Goal: Communication & Community: Answer question/provide support

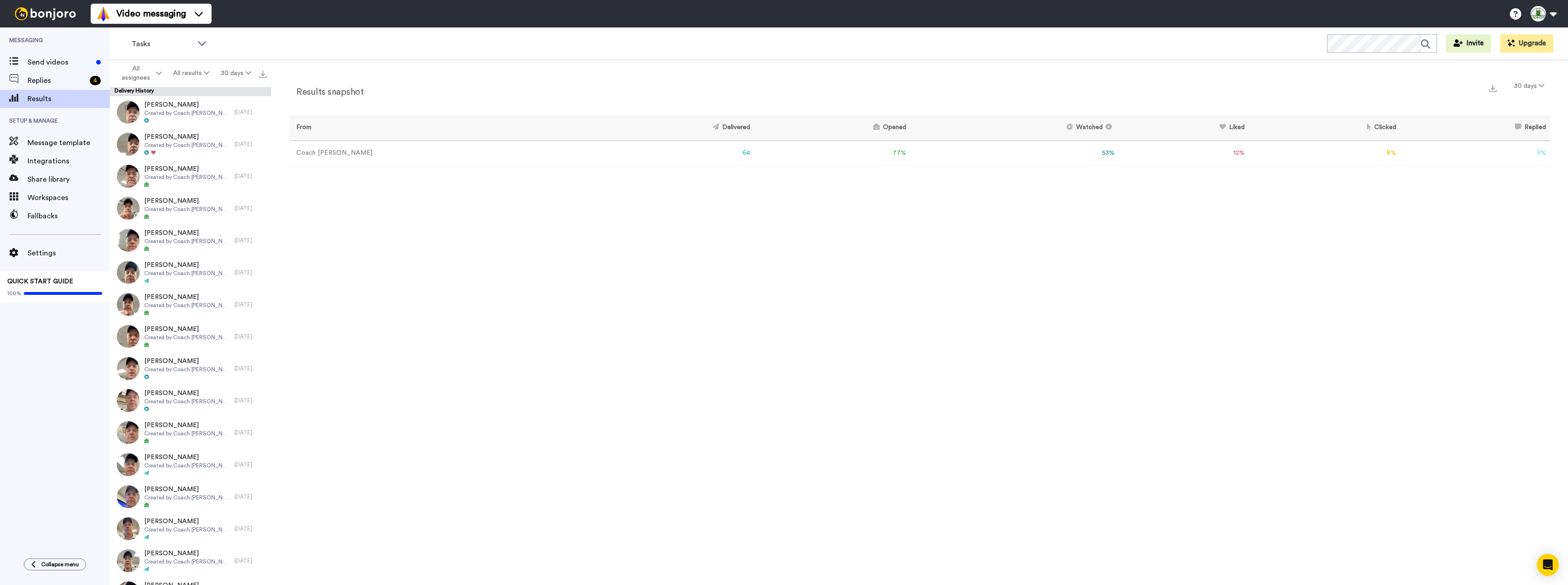
click at [1206, 152] on td "12 %" at bounding box center [1183, 153] width 130 height 25
click at [1373, 153] on td "8 %" at bounding box center [1324, 153] width 152 height 25
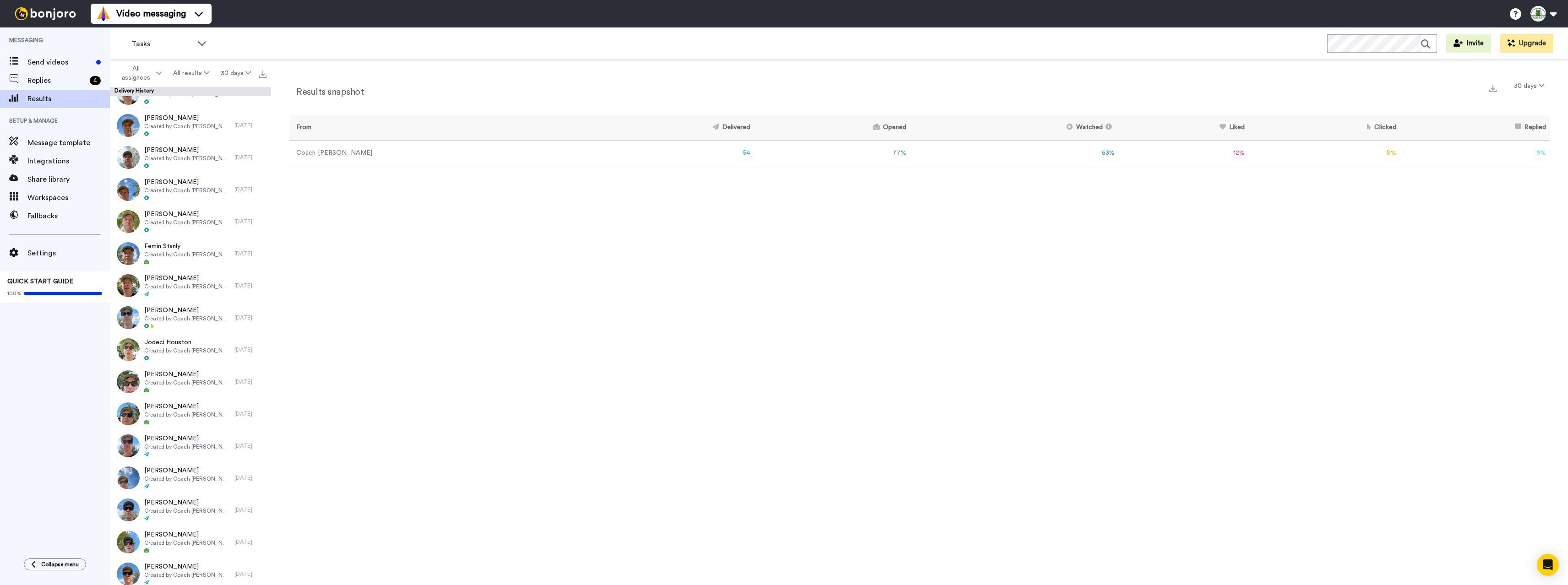
scroll to position [1109, 0]
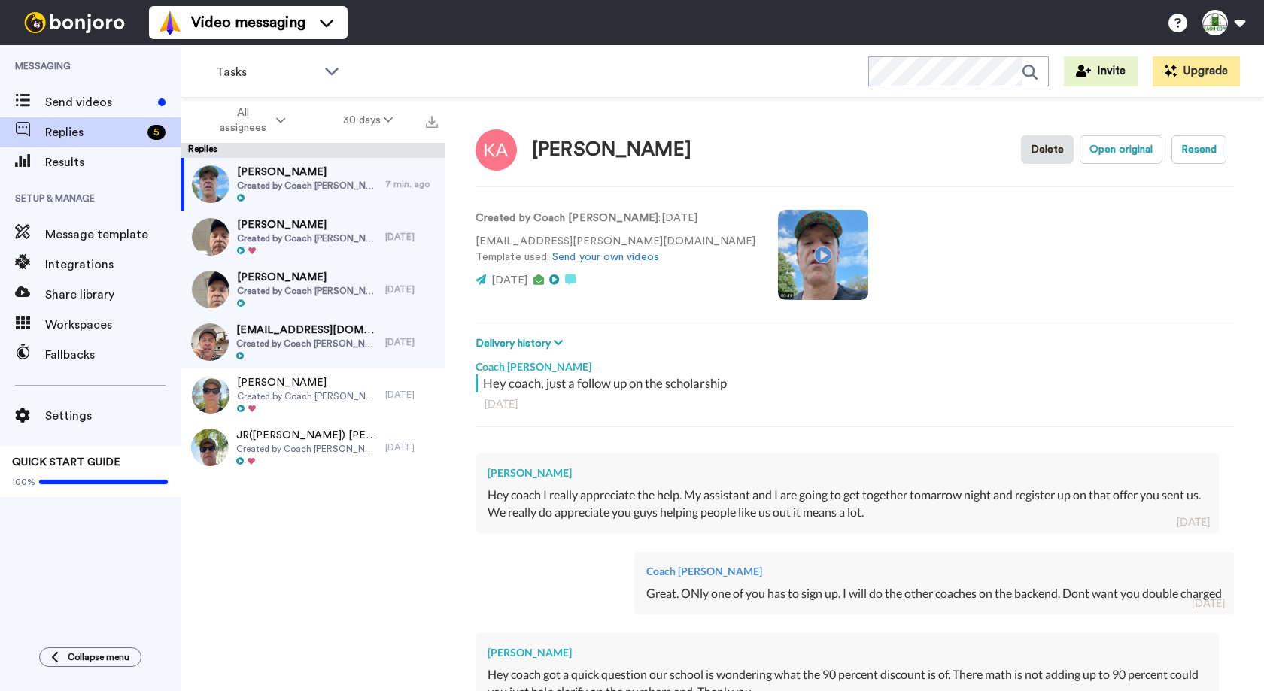
scroll to position [211, 0]
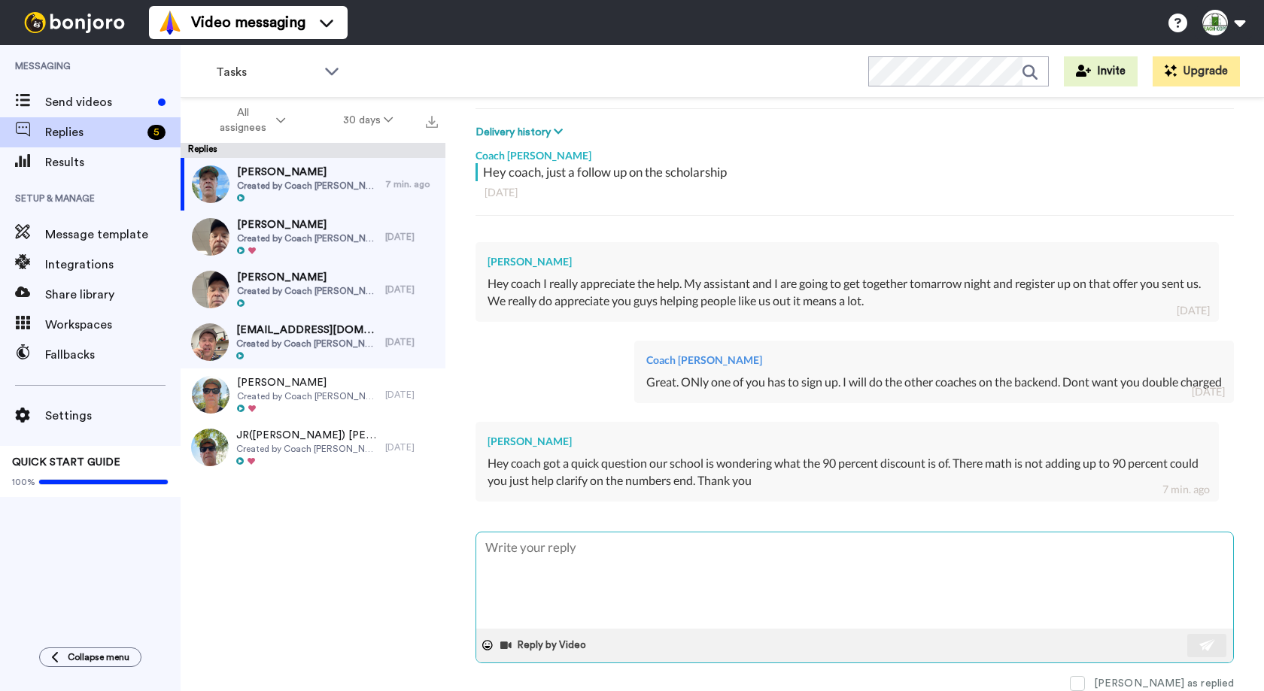
type textarea "x"
type textarea "O"
type textarea "x"
type textarea "Of"
type textarea "x"
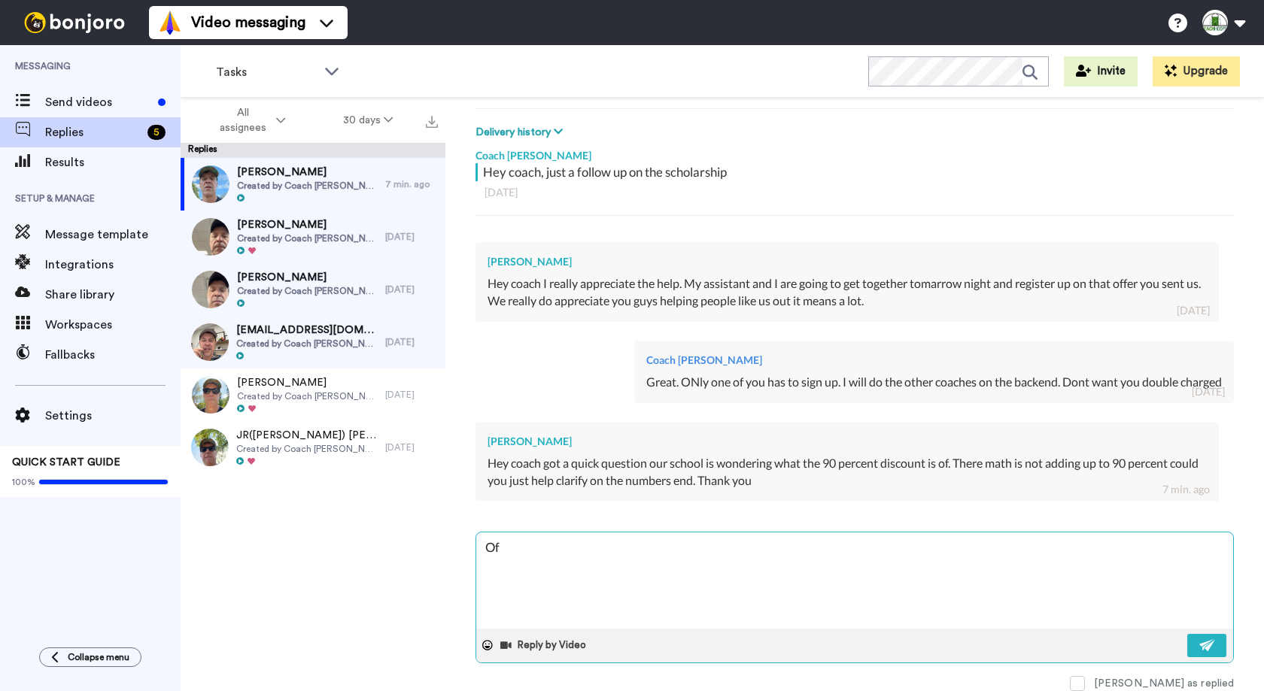
type textarea "Of"
type textarea "x"
type textarea "Of c"
type textarea "x"
type textarea "Of co"
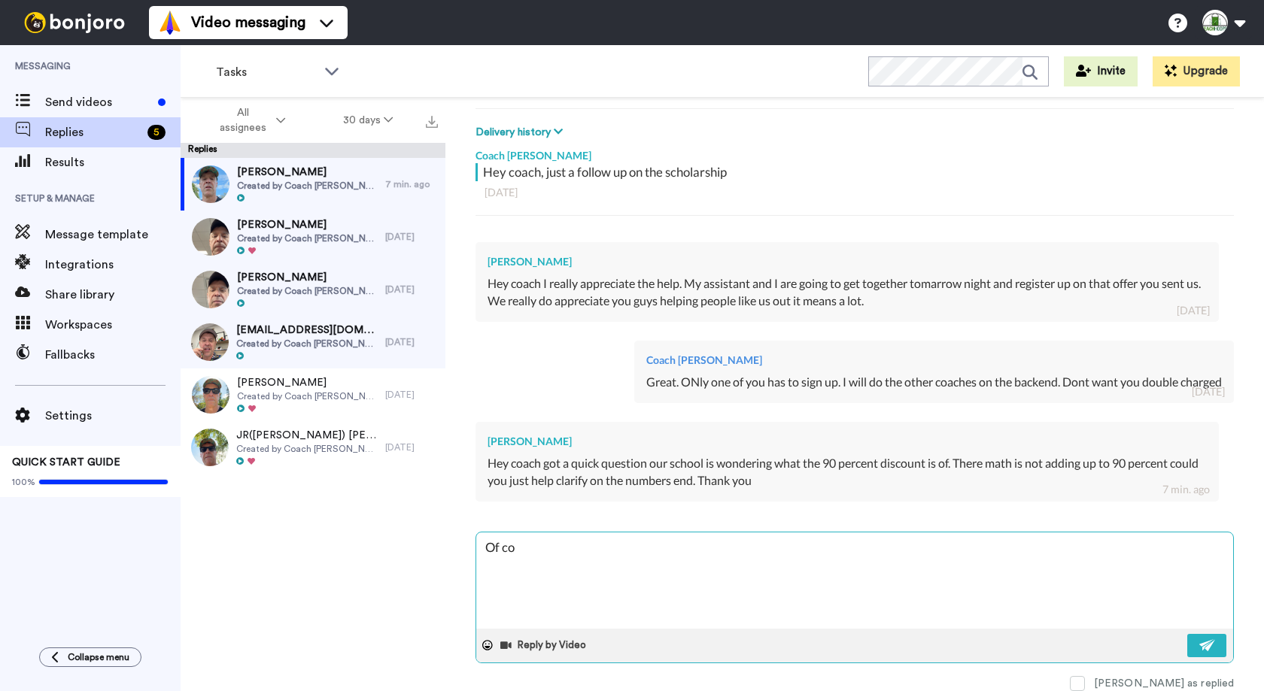
type textarea "x"
type textarea "Of cou"
type textarea "x"
type textarea "Of cour"
type textarea "x"
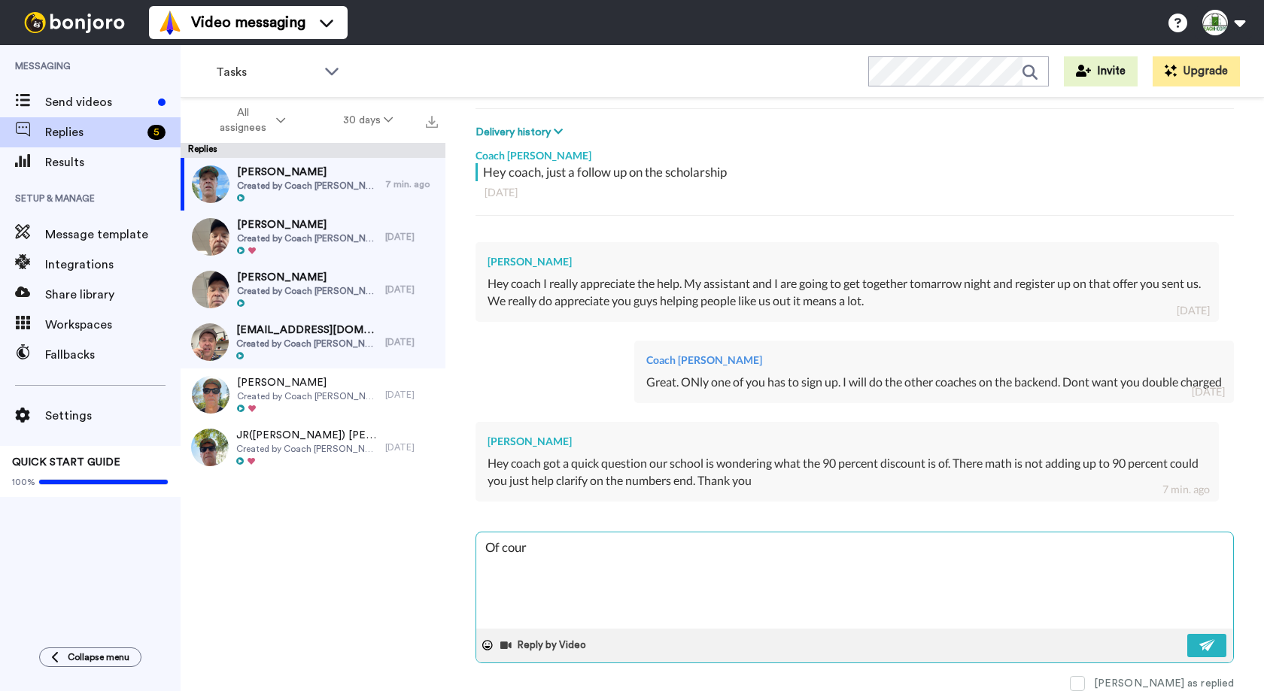
type textarea "Of cours"
type textarea "x"
type textarea "Of course"
type textarea "x"
type textarea "Of course."
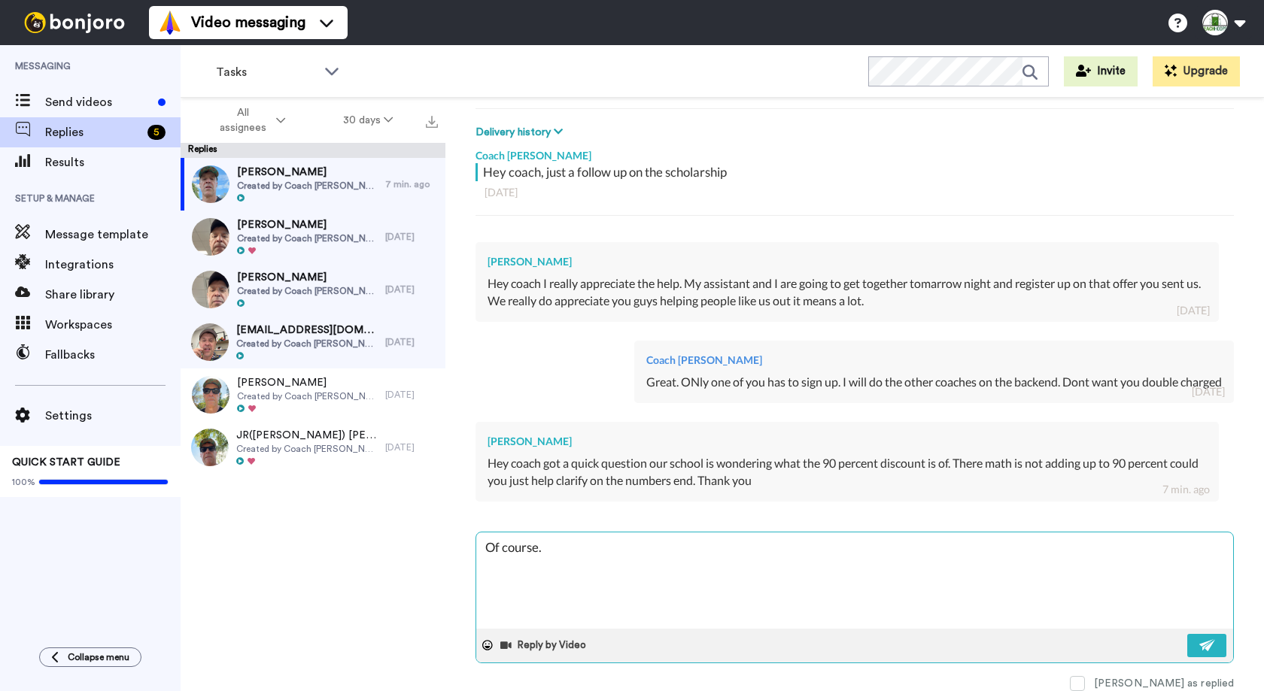
type textarea "x"
type textarea "Of course."
type textarea "x"
type textarea "Of course."
type textarea "x"
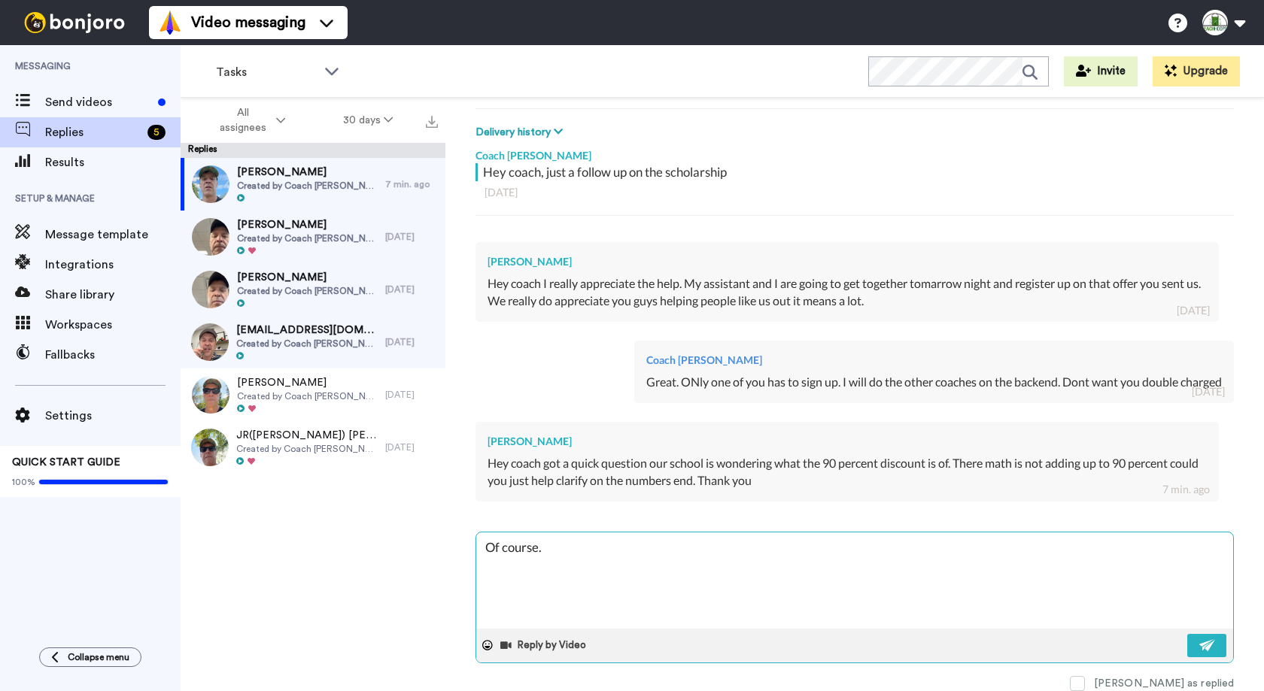
type textarea "Of course."
type textarea "x"
type textarea "Of course. S"
type textarea "x"
type textarea "Of course. So"
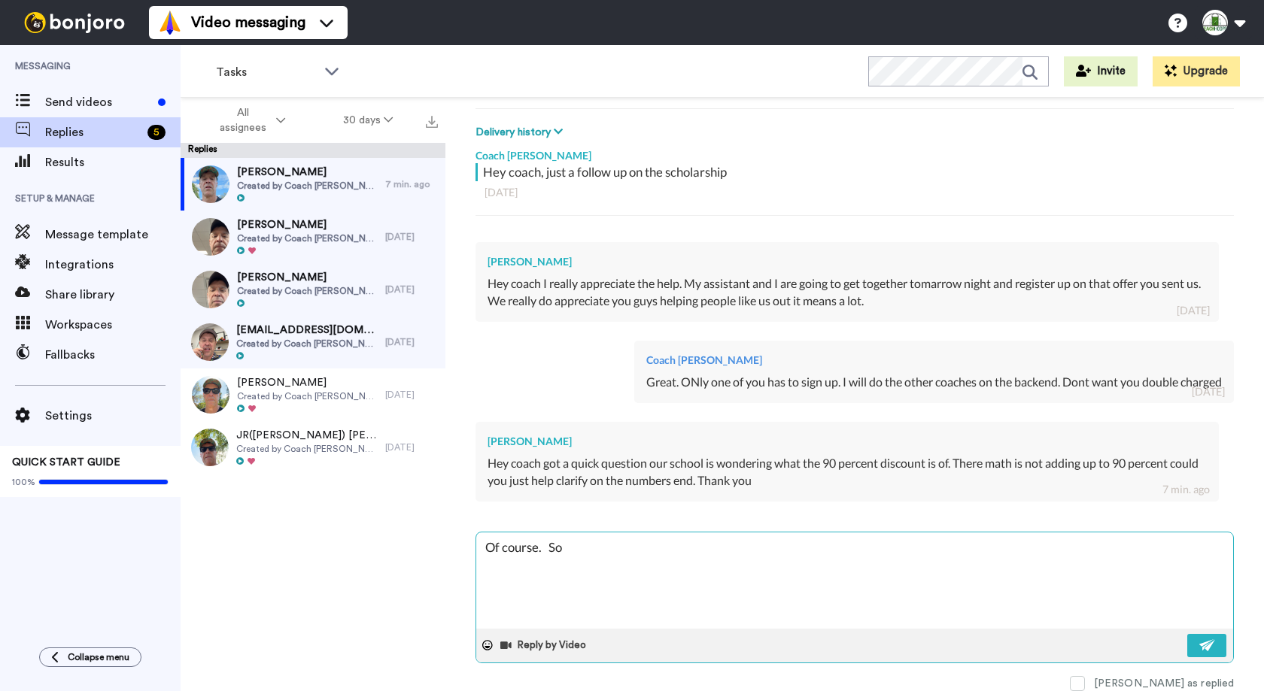
type textarea "x"
type textarea "Of course. So"
type textarea "x"
type textarea "Of course. So C"
type textarea "x"
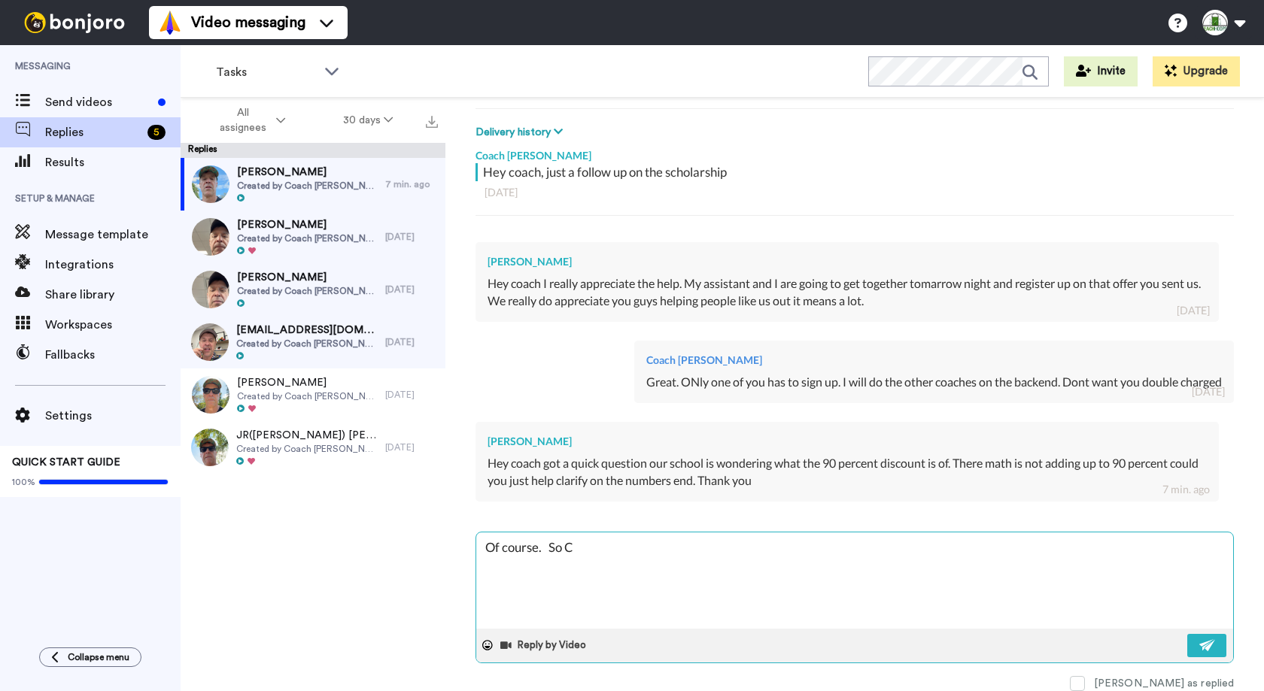
type textarea "Of course. So Ch"
type textarea "x"
type textarea "Of course. So Cha"
type textarea "x"
type textarea "Of course. So Cham"
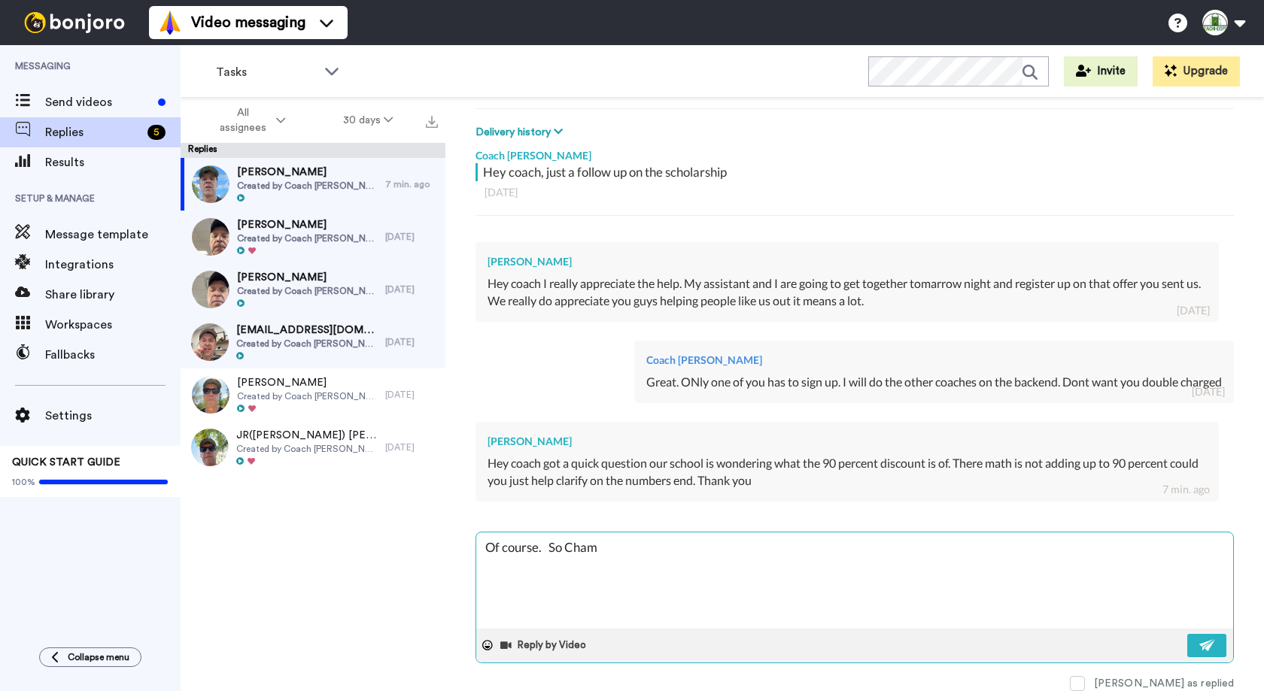
type textarea "x"
type textarea "Of course. So Champ"
type textarea "x"
type textarea "Of course. So Champi"
type textarea "x"
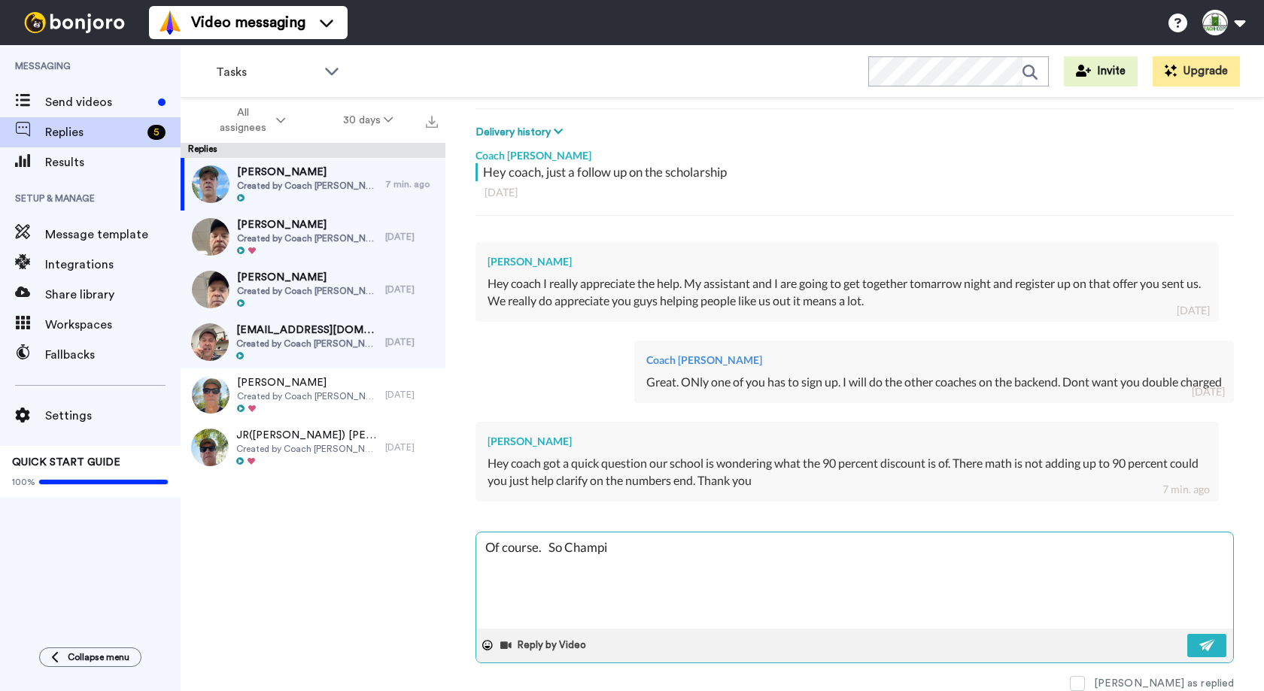
type textarea "Of course. So Champio"
type textarea "x"
type textarea "Of course. So Champions"
type textarea "x"
type textarea "Of course. So Championsh"
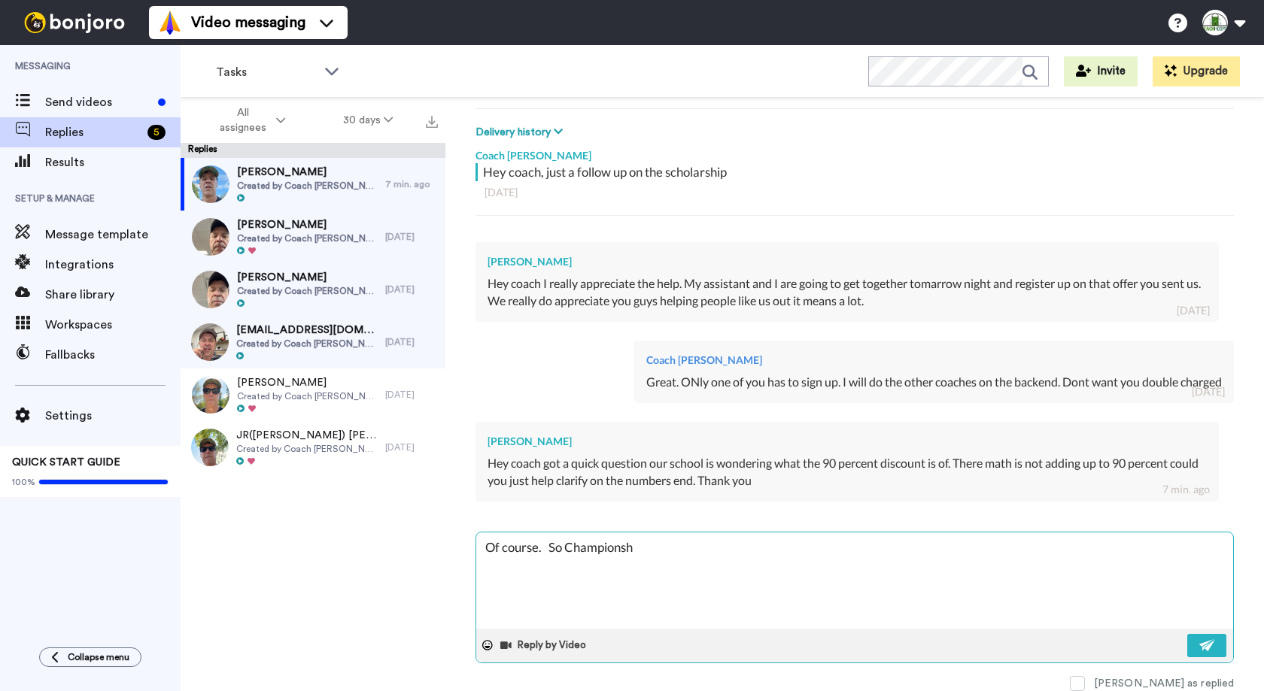
type textarea "x"
type textarea "Of course. So Championshi"
type textarea "x"
type textarea "Of course. So Championship"
type textarea "x"
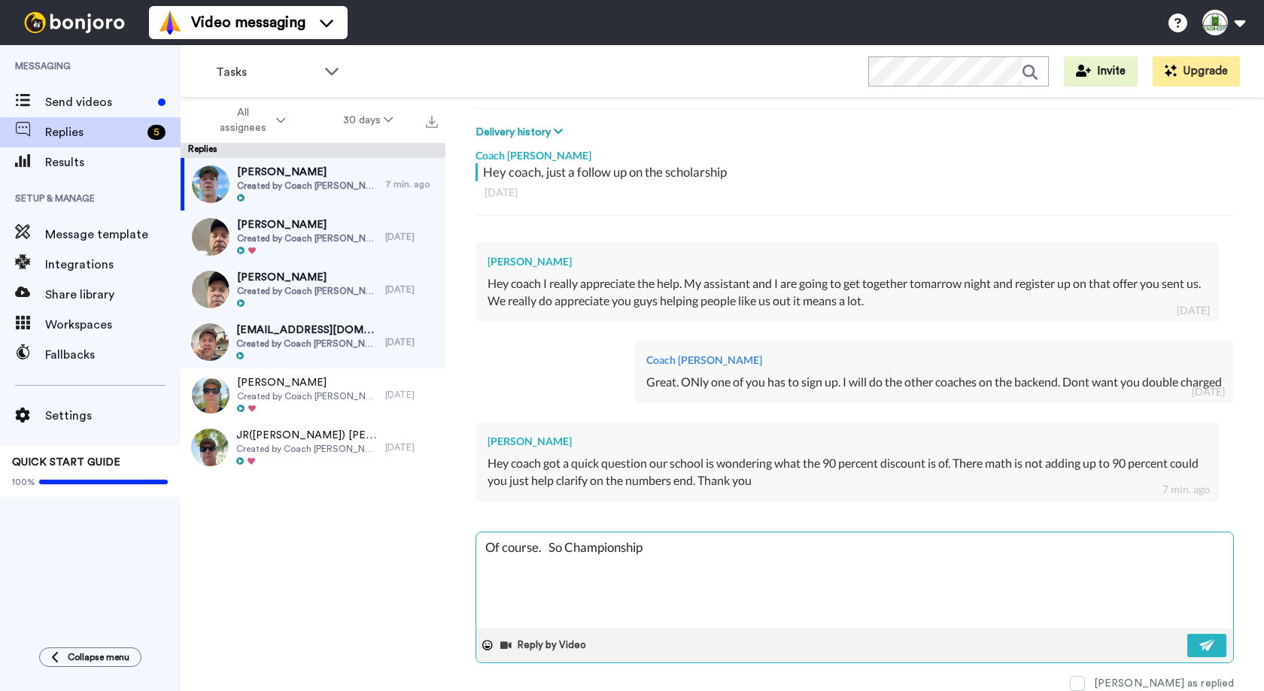
type textarea "Of course. So Championship"
type textarea "x"
type textarea "Of course. So Championship a"
type textarea "x"
type textarea "Of course. So Championship as"
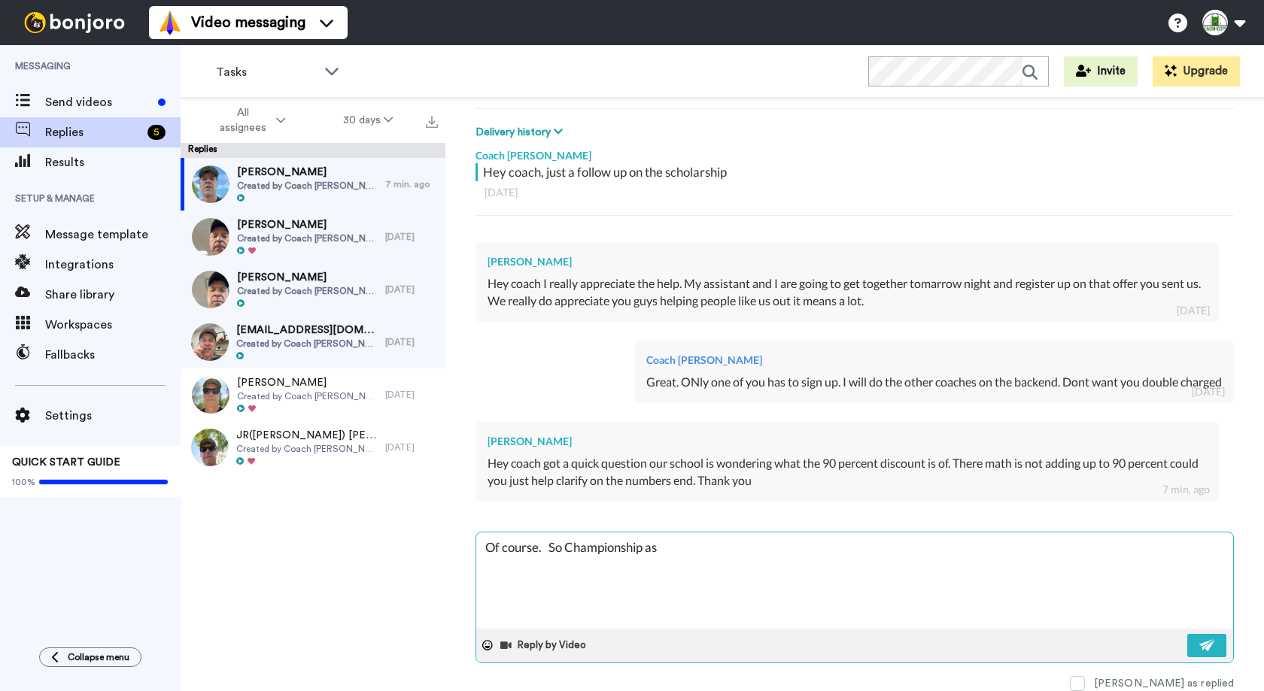
type textarea "x"
type textarea "Of course. So Championship a"
type textarea "x"
type textarea "Of course. So Championship ac"
type textarea "x"
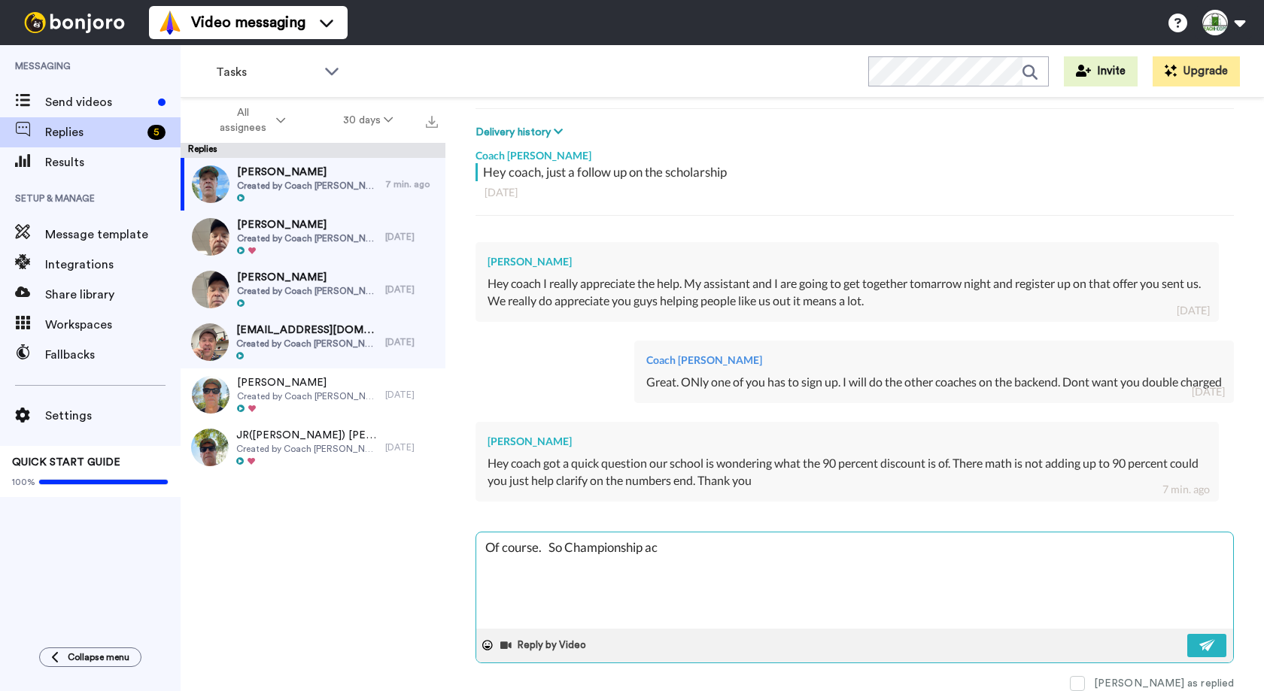
type textarea "Of course. So Championship acc"
type textarea "x"
type textarea "Of course. So Championship acce"
type textarea "x"
type textarea "Of course. So Championship acces"
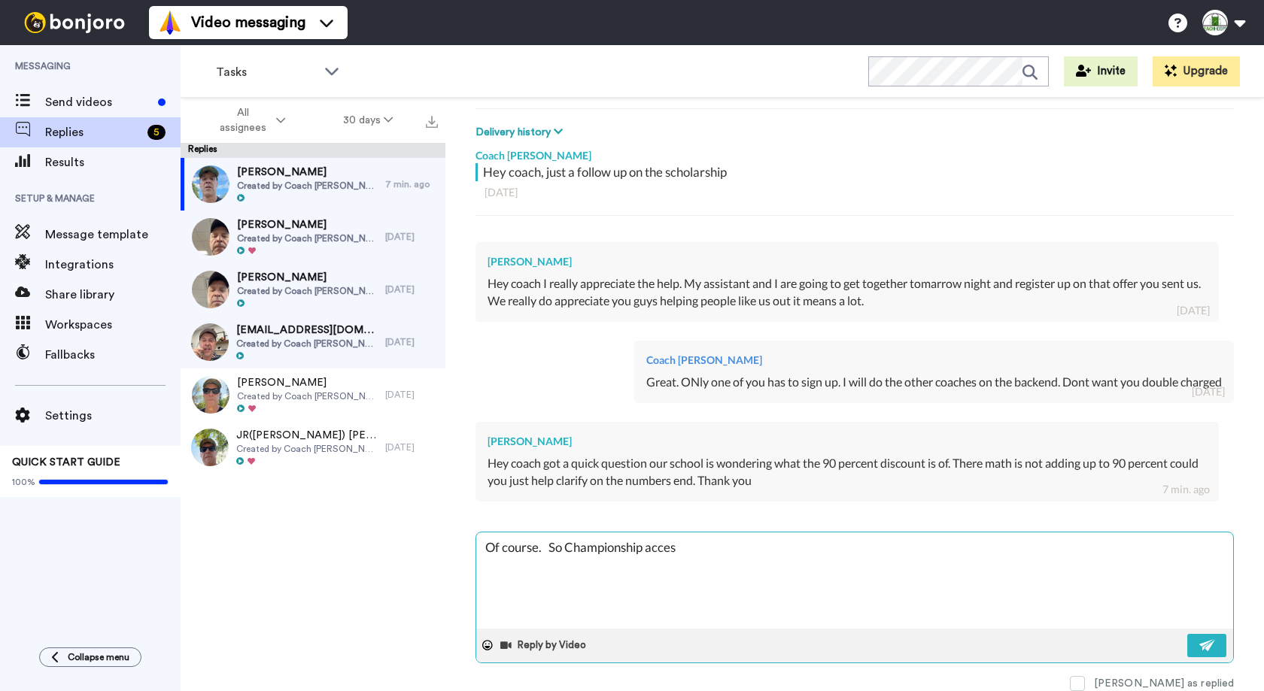
type textarea "x"
type textarea "Of course. So Championship access"
type textarea "x"
type textarea "Of course. So Championship access"
type textarea "x"
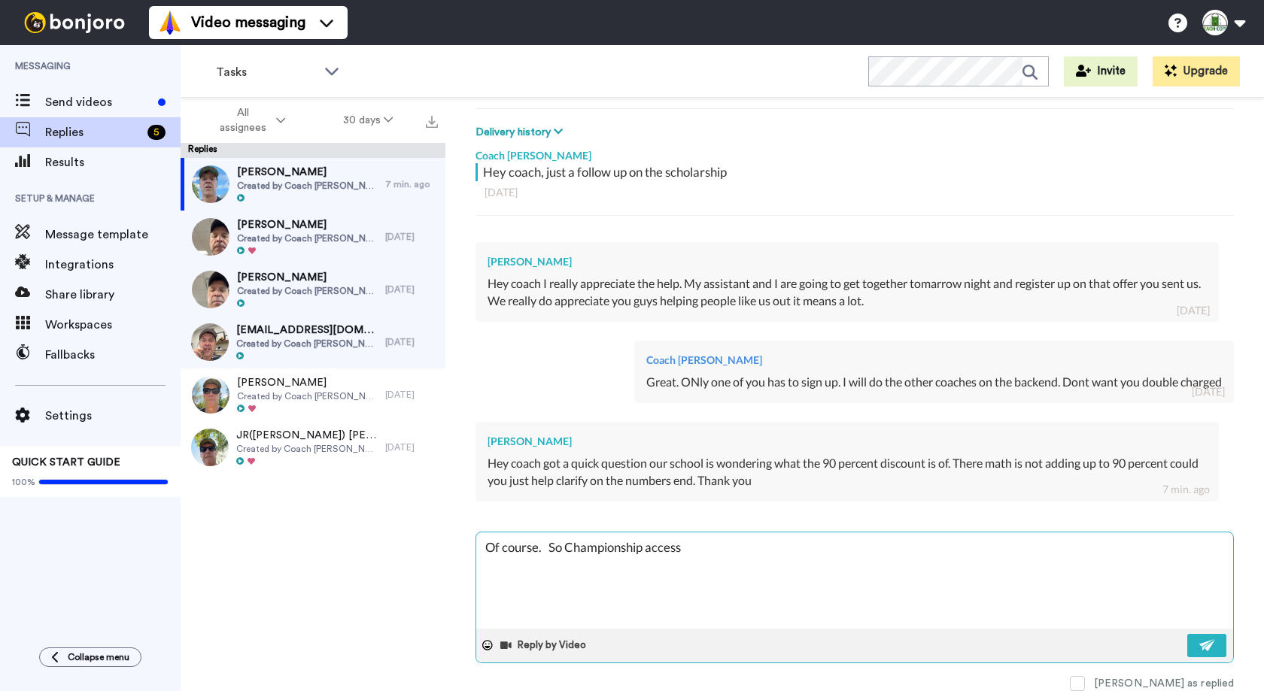
type textarea "Of course. So Championship access t"
type textarea "x"
type textarea "Of course. So Championship access tor"
type textarea "x"
type textarea "Of course. So Championship access tor"
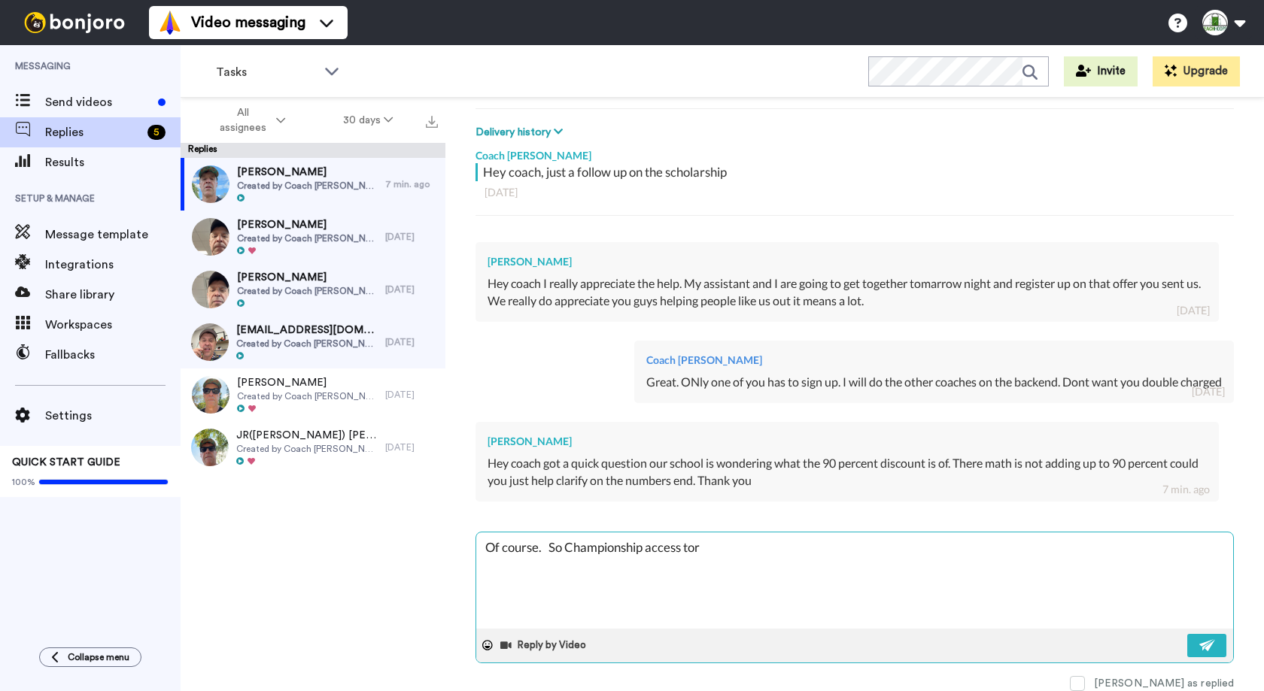
type textarea "x"
type textarea "Of course. So Championship access tor a"
type textarea "x"
type textarea "Of course. So Championship access tor a"
type textarea "x"
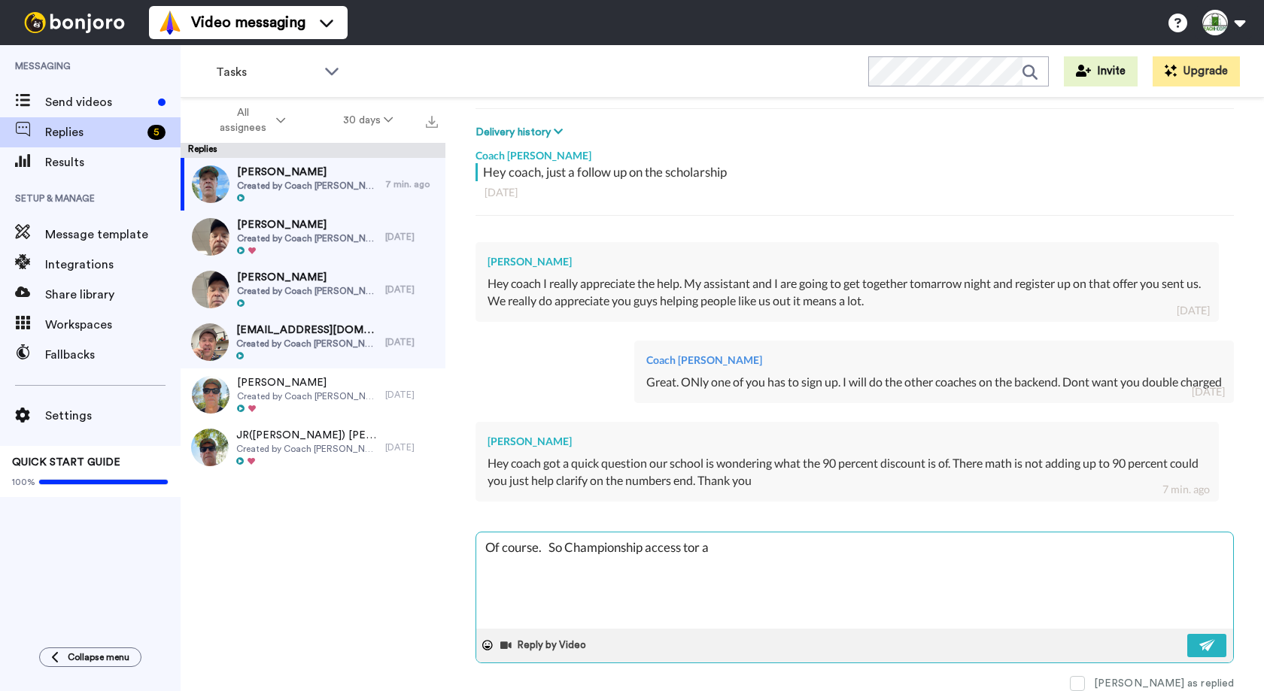
type textarea "Of course. So Championship access tor a"
type textarea "x"
type textarea "Of course. So Championship access tor"
type textarea "x"
type textarea "Of course. So Championship access tor"
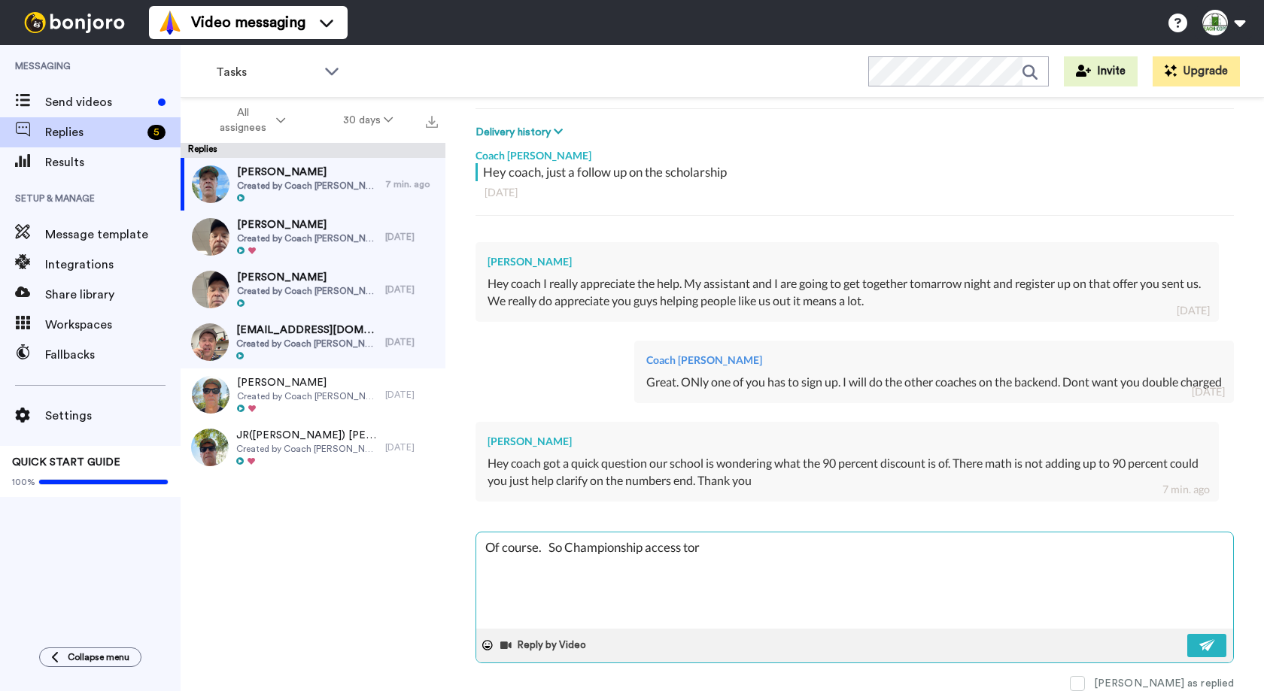
type textarea "x"
type textarea "Of course. So Championship access to"
type textarea "x"
type textarea "Of course. So Championship access t"
type textarea "x"
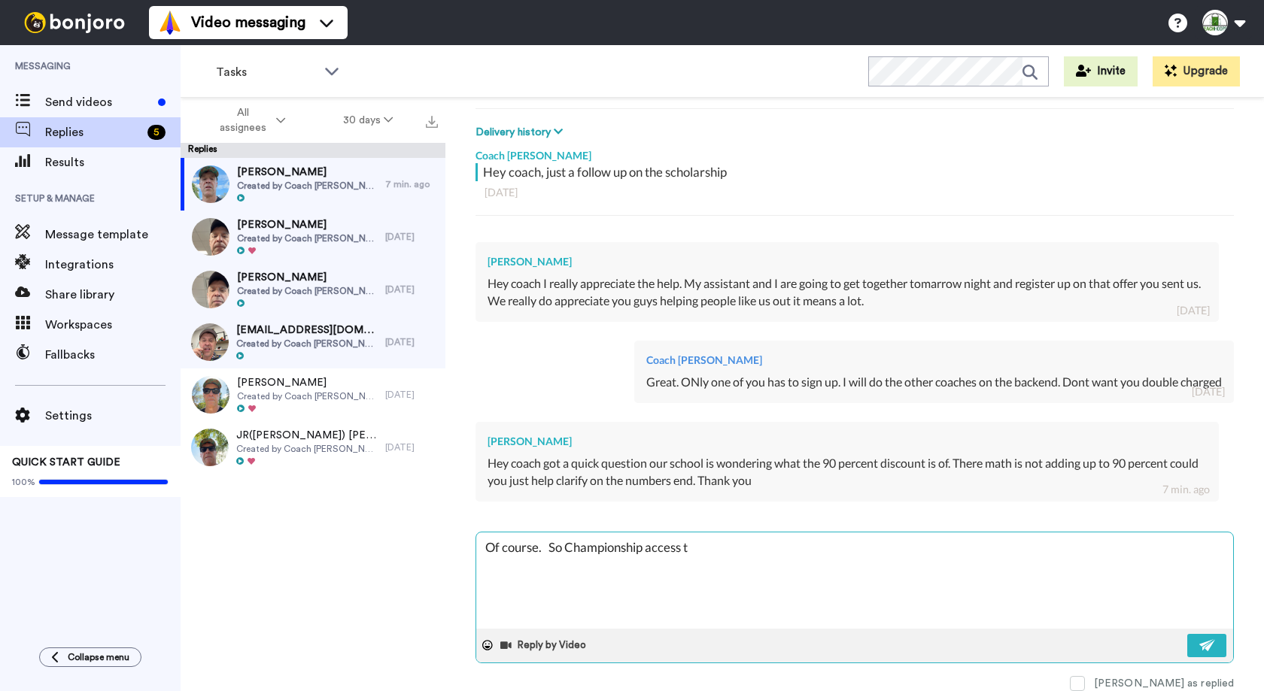
type textarea "Of course. So Championship access"
type textarea "x"
type textarea "Of course. So Championship access f"
type textarea "x"
type textarea "Of course. So Championship access fo"
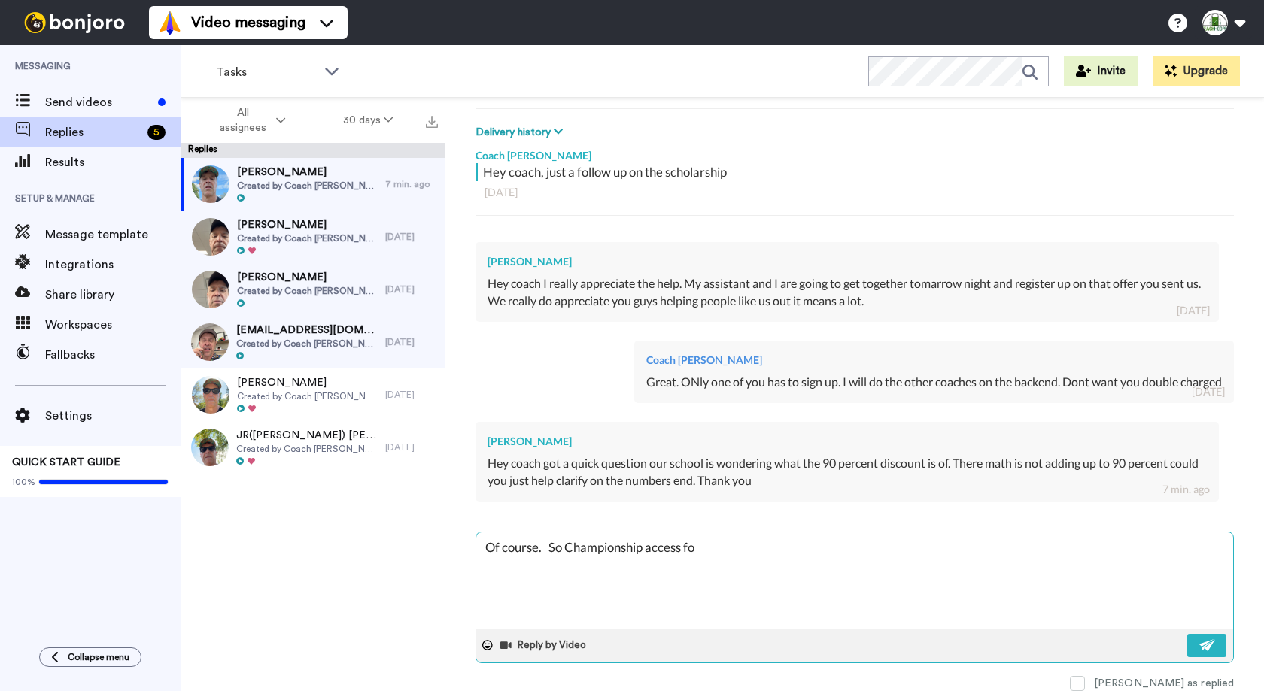
type textarea "x"
type textarea "Of course. So Championship access for"
type textarea "x"
type textarea "Of course. So Championship access for"
type textarea "x"
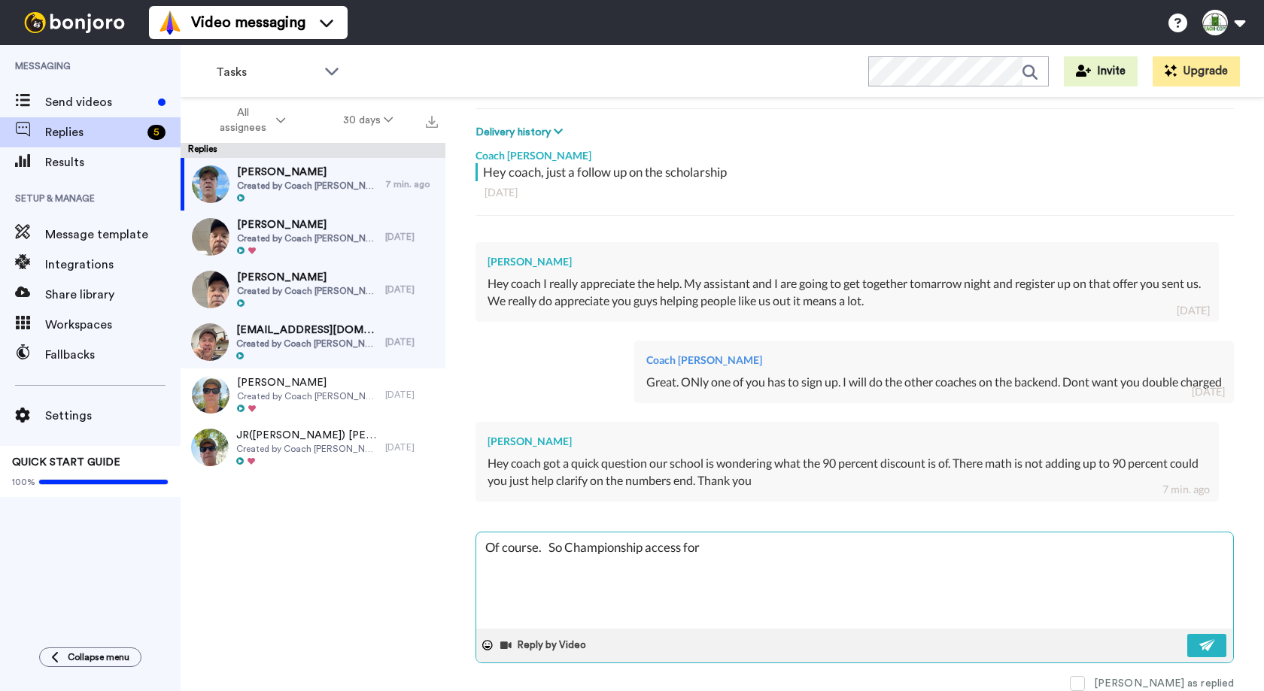
type textarea "Of course. So Championship access for a"
type textarea "x"
type textarea "Of course. So Championship access for a"
type textarea "x"
type textarea "Of course. So Championship access for a c"
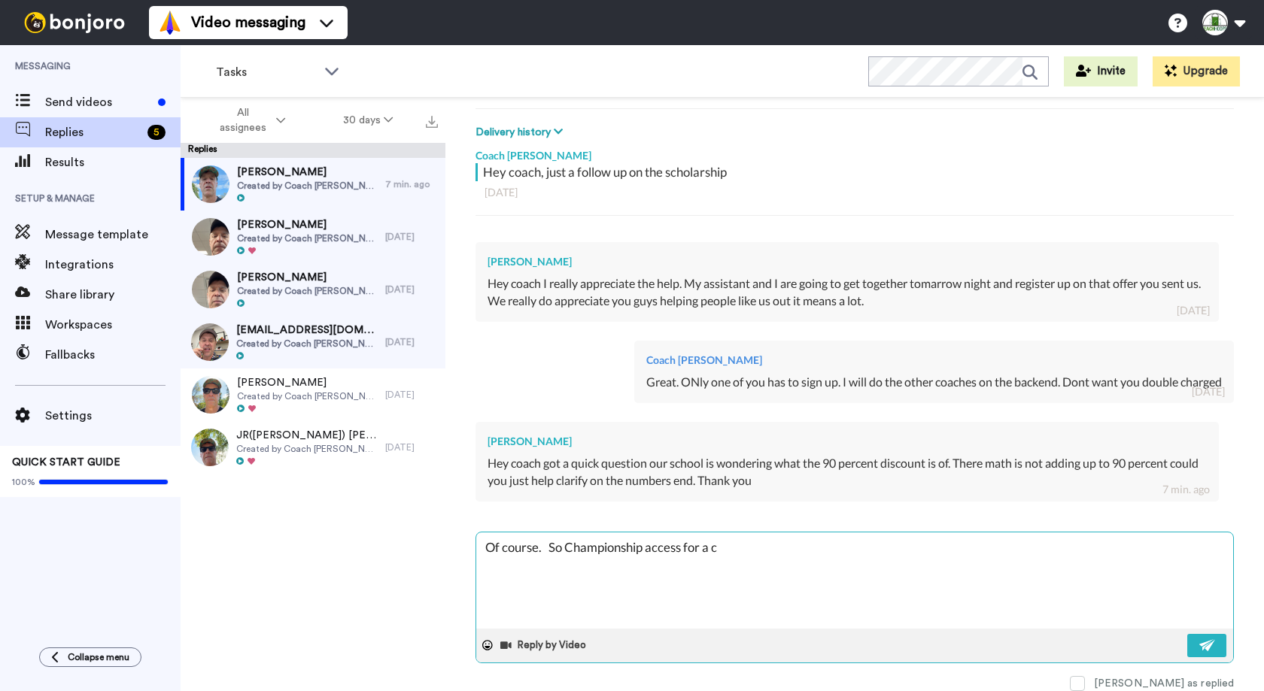
type textarea "x"
type textarea "Of course. So Championship access for a co"
type textarea "x"
type textarea "Of course. So Championship access for a coa"
type textarea "x"
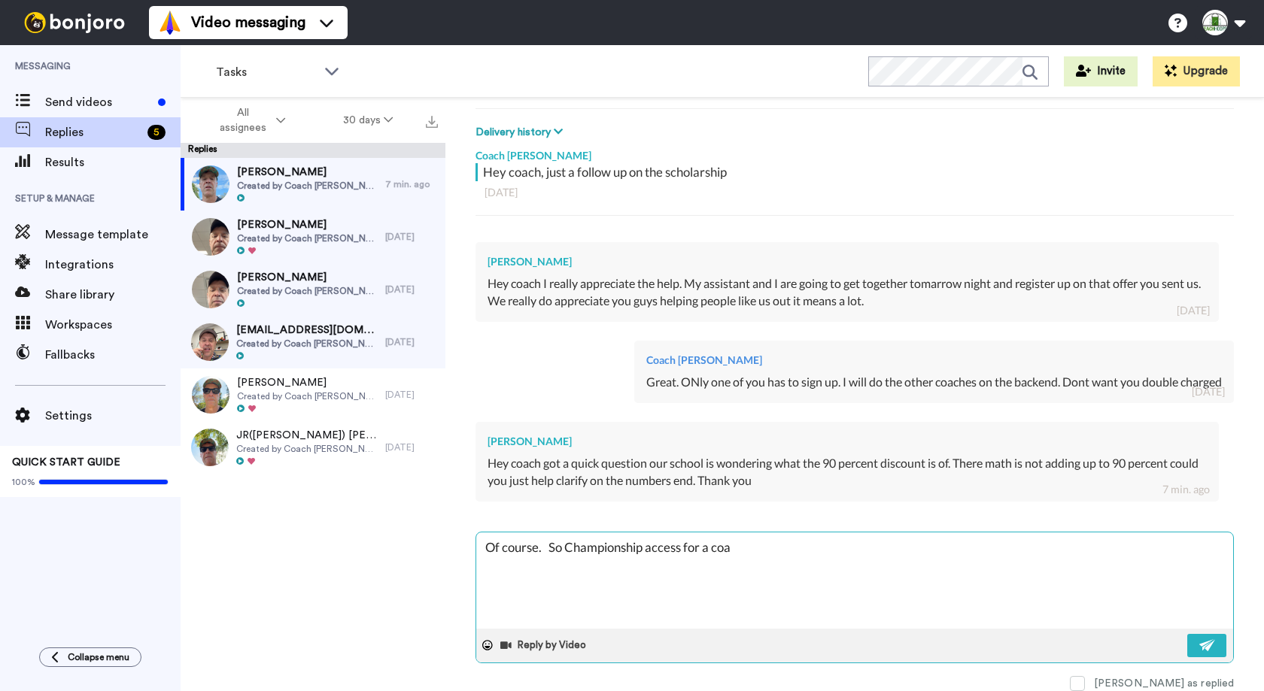
type textarea "Of course. So Championship access for a coac"
type textarea "x"
type textarea "Of course. So Championship access for a coach"
type textarea "x"
type textarea "Of course. So Championship access for a coach"
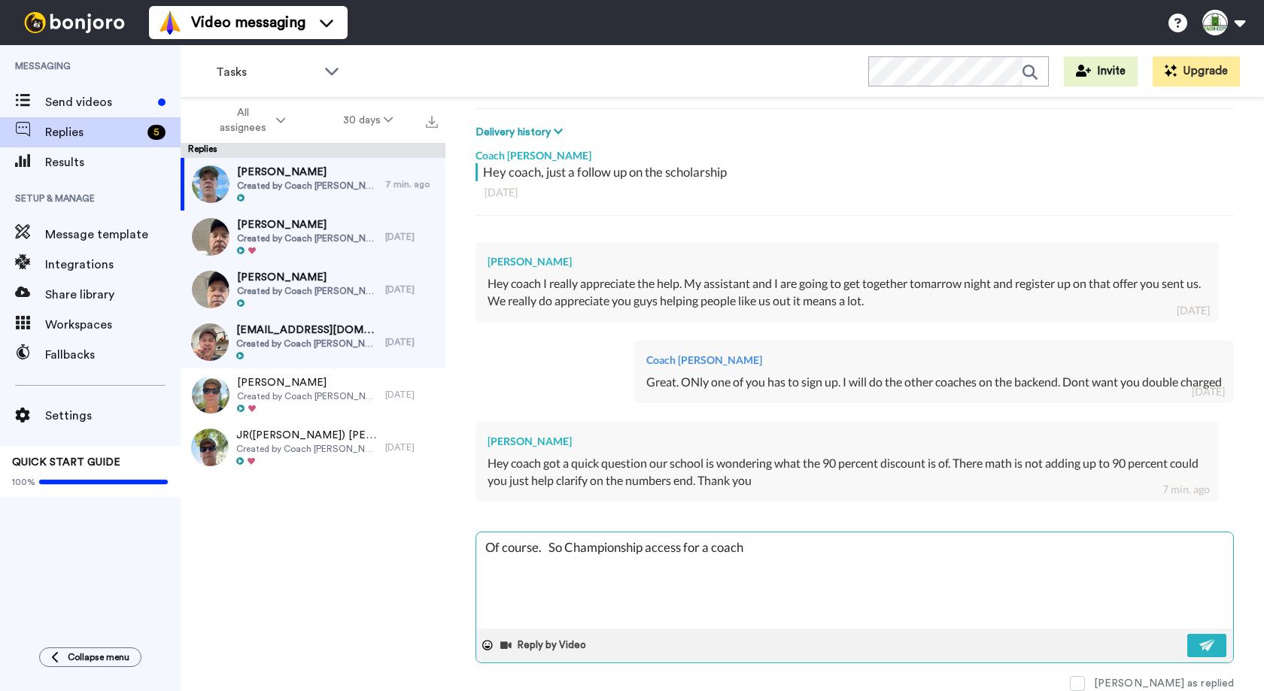
type textarea "x"
type textarea "Of course. So Championship access for a coach f"
type textarea "x"
type textarea "Of course. So Championship access for a coach fo"
type textarea "x"
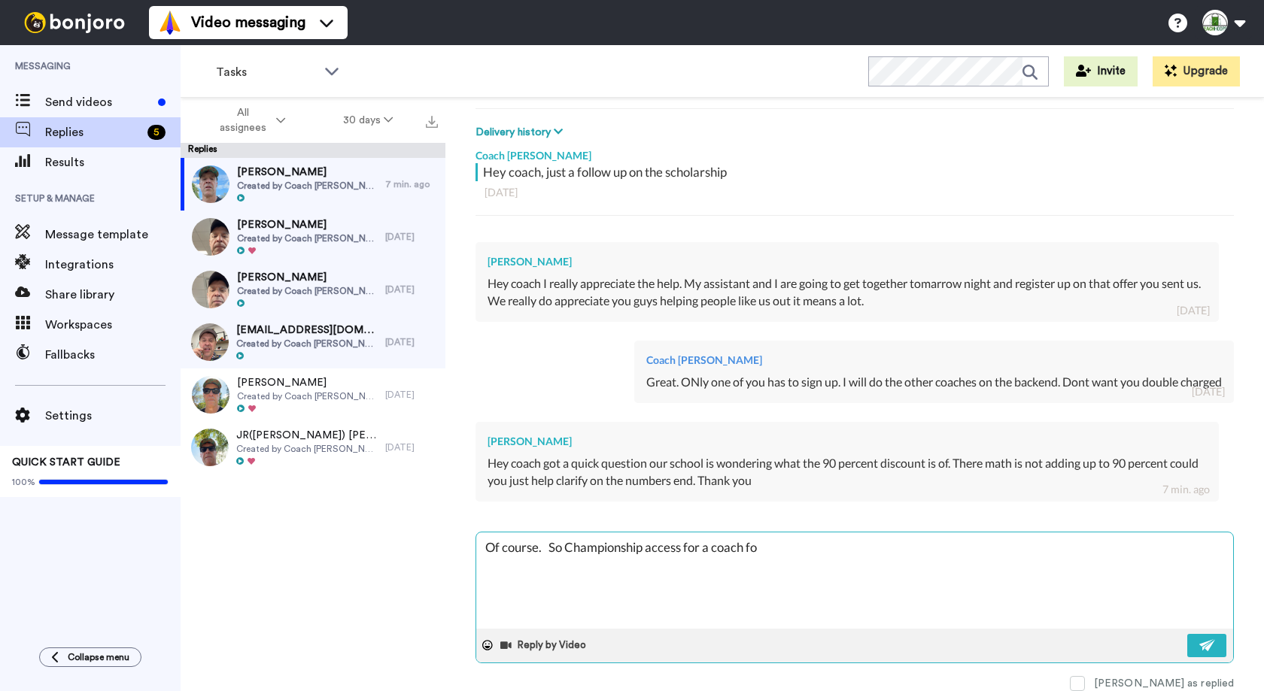
type textarea "Of course. So Championship access for a coach for"
type textarea "x"
type textarea "Of course. So Championship access for a coach for"
type textarea "x"
type textarea "Of course. So Championship access for a coach for a"
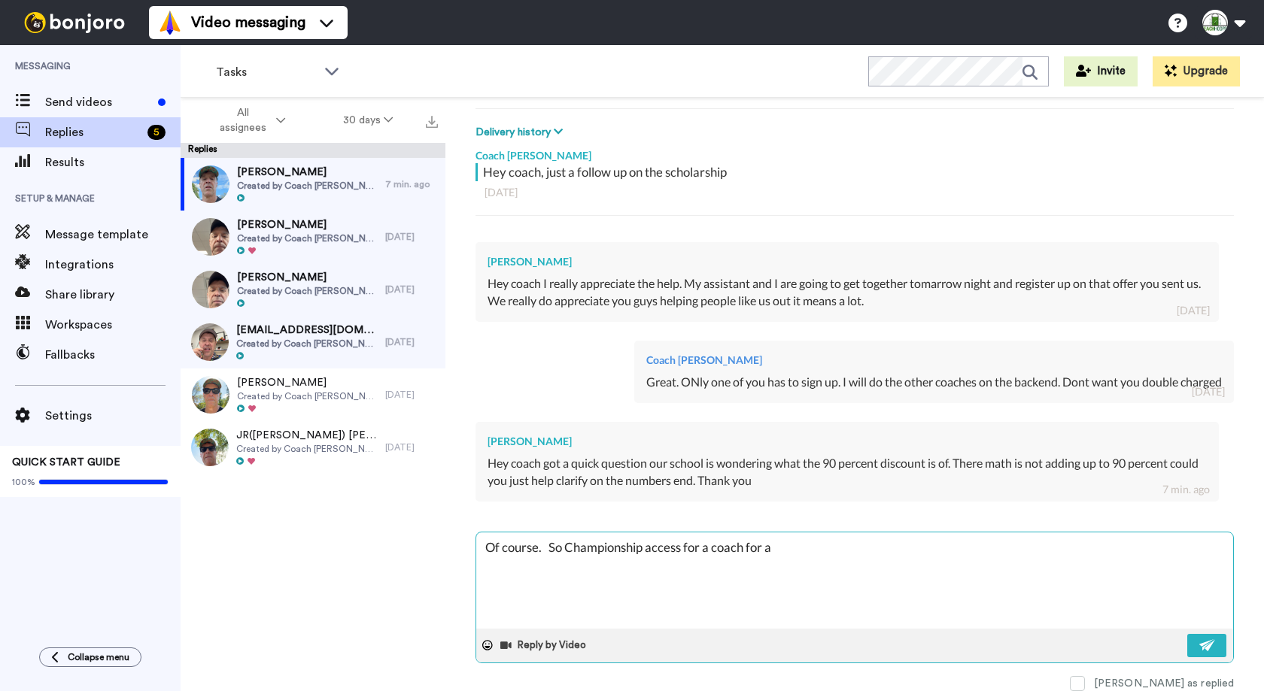
type textarea "x"
type textarea "Of course. So Championship access for a coach for a"
type textarea "x"
type textarea "Of course. So Championship access for a coach for a m"
type textarea "x"
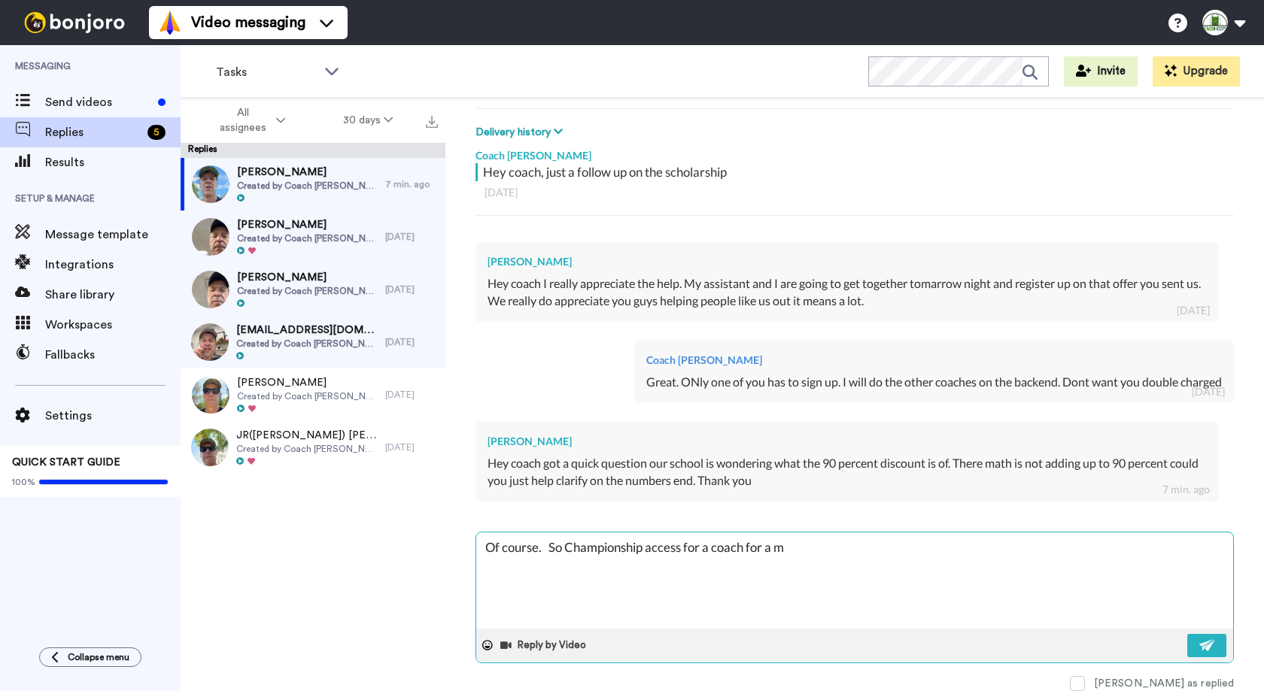
type textarea "Of course. So Championship access for a coach for a mo"
type textarea "x"
type textarea "Of course. So Championship access for a coach for a mon"
type textarea "x"
type textarea "Of course. So Championship access for a coach for a mont"
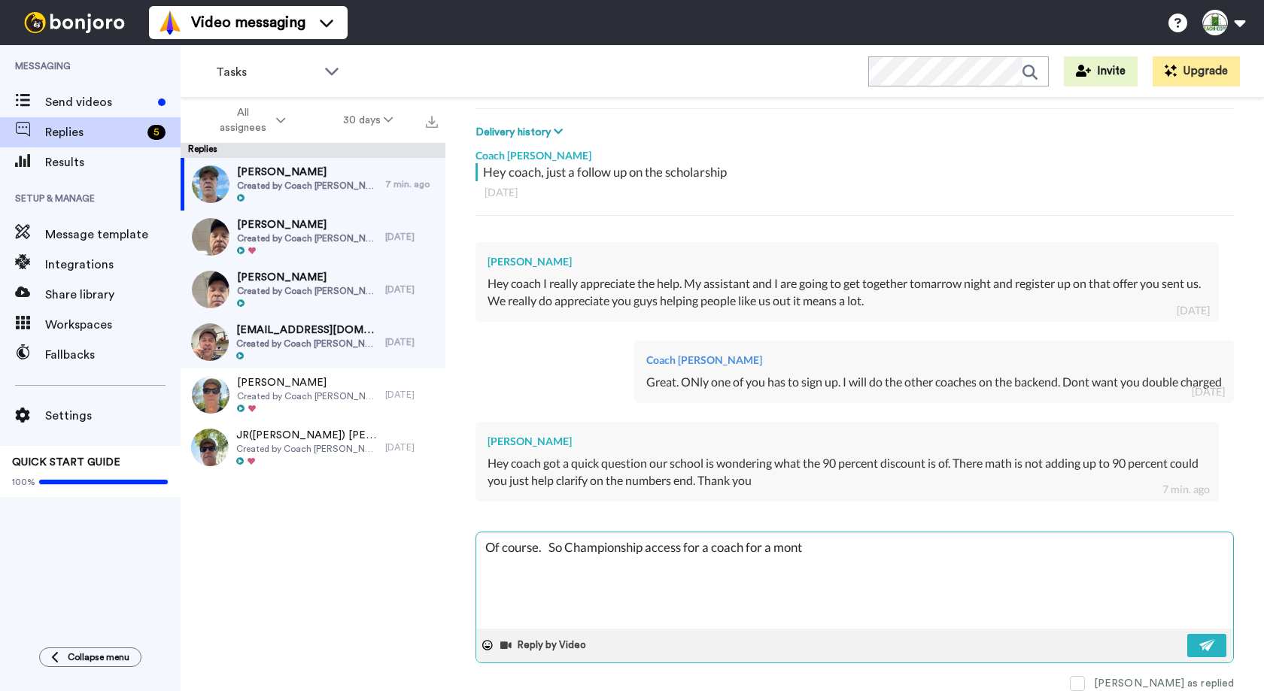
type textarea "x"
type textarea "Of course. So Championship access for a coach for a month"
type textarea "x"
type textarea "Of course. So Championship access for a coach for a month"
type textarea "x"
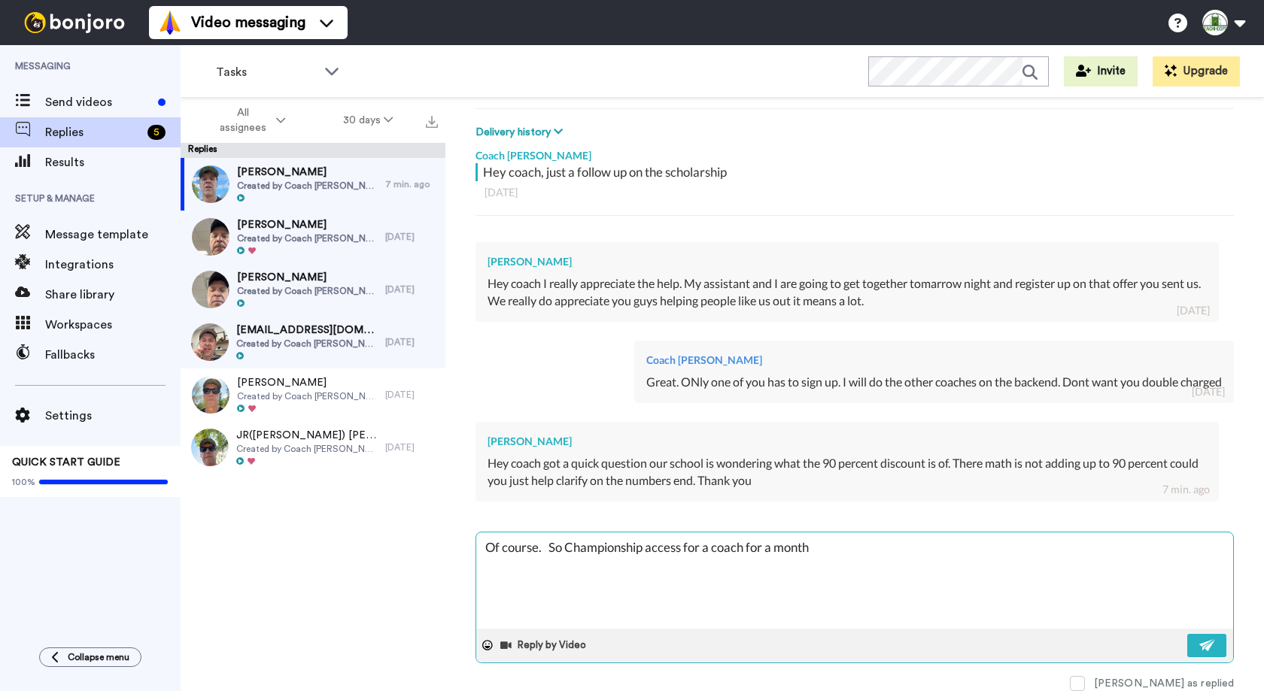
type textarea "Of course. So Championship access for a coach for a month i"
type textarea "x"
type textarea "Of course. So Championship access for a coach for a month is"
type textarea "x"
type textarea "Of course. So Championship access for a coach for a month is"
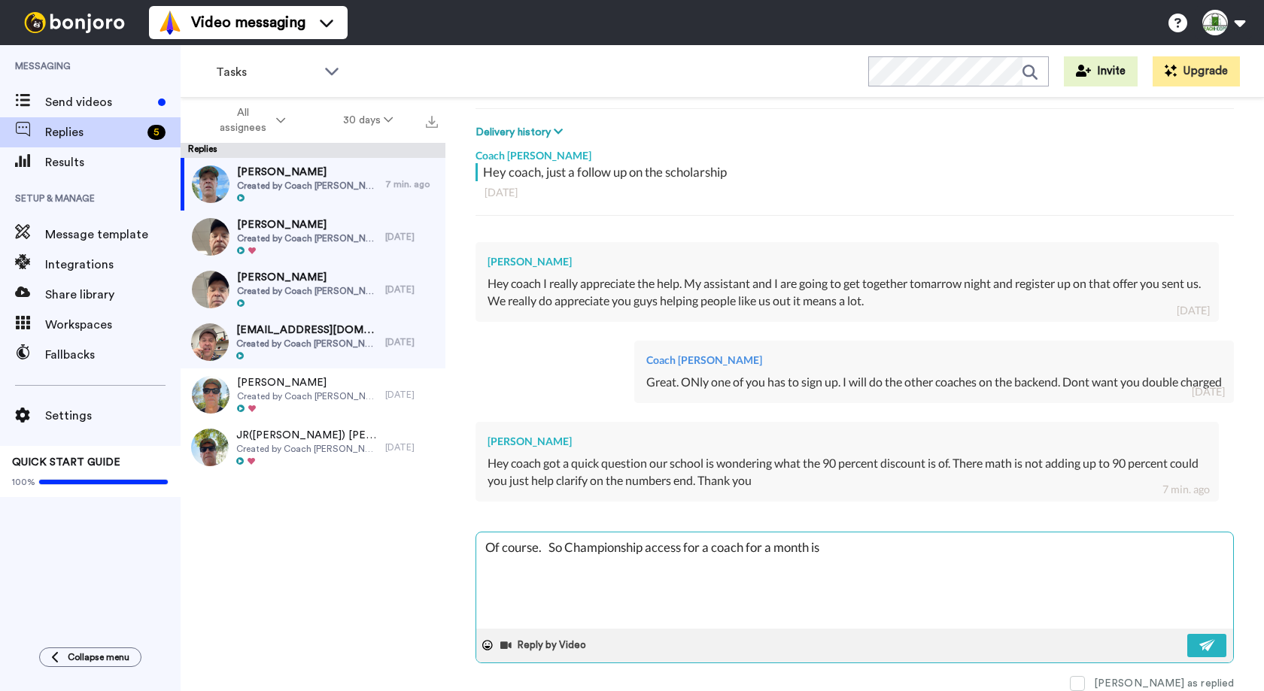
type textarea "x"
type textarea "Of course. So Championship access for a coach for a month is 9"
type textarea "x"
type textarea "Of course. So Championship access for a coach for a month is 99"
type textarea "x"
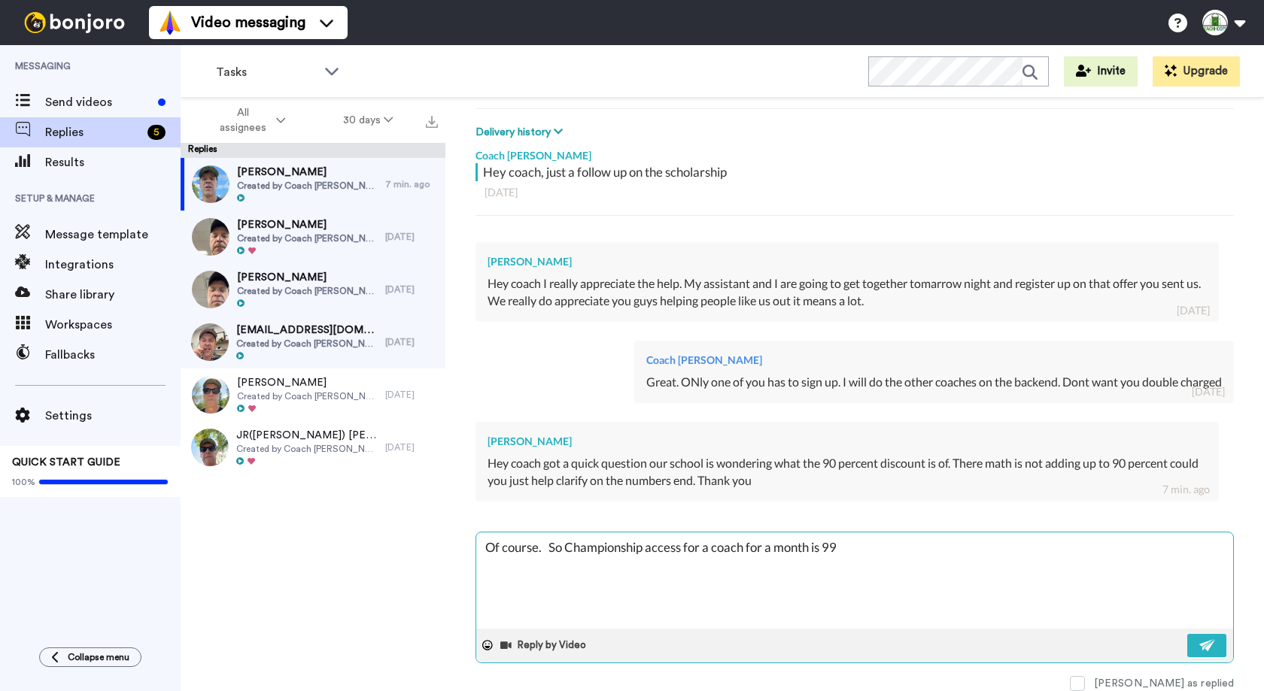
type textarea "Of course. So Championship access for a coach for a month is 99"
type textarea "x"
type textarea "Of course. So Championship access for a coach for a month is 99 d"
type textarea "x"
type textarea "Of course. So Championship access for a coach for a month is 99 do"
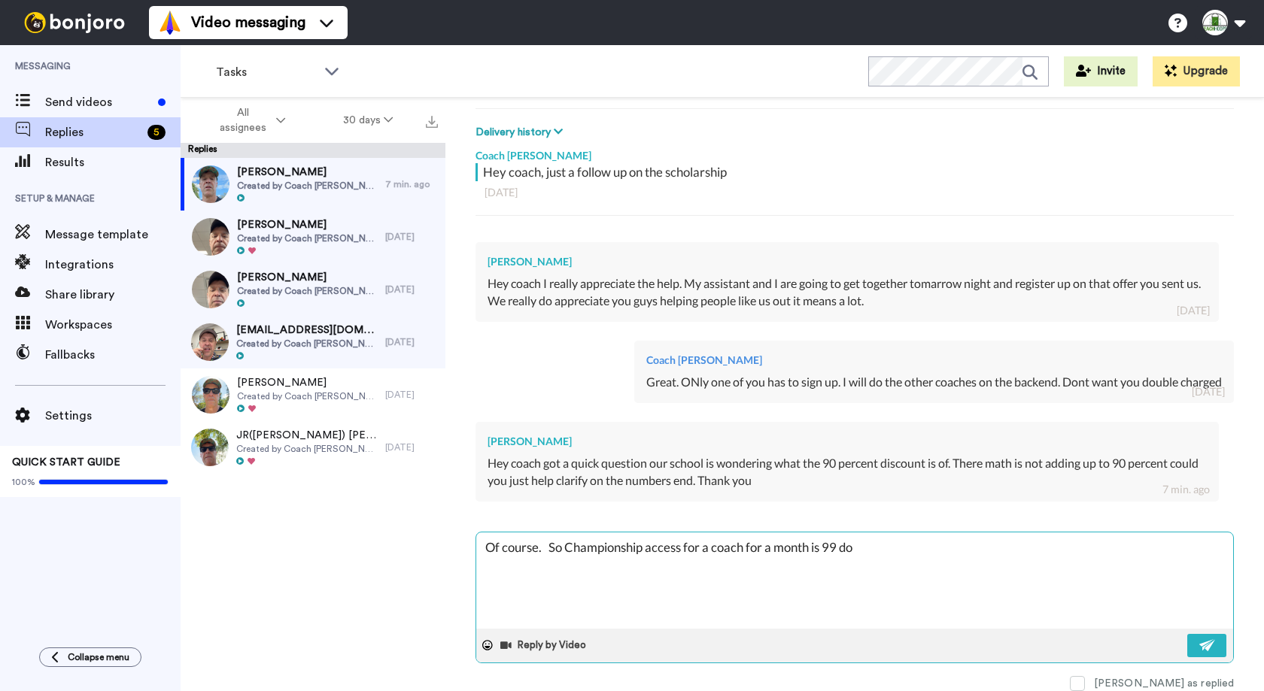
type textarea "x"
type textarea "Of course. So Championship access for a coach for a month is 99 dol"
type textarea "x"
type textarea "Of course. So Championship access for a coach for a month is 99 doll"
type textarea "x"
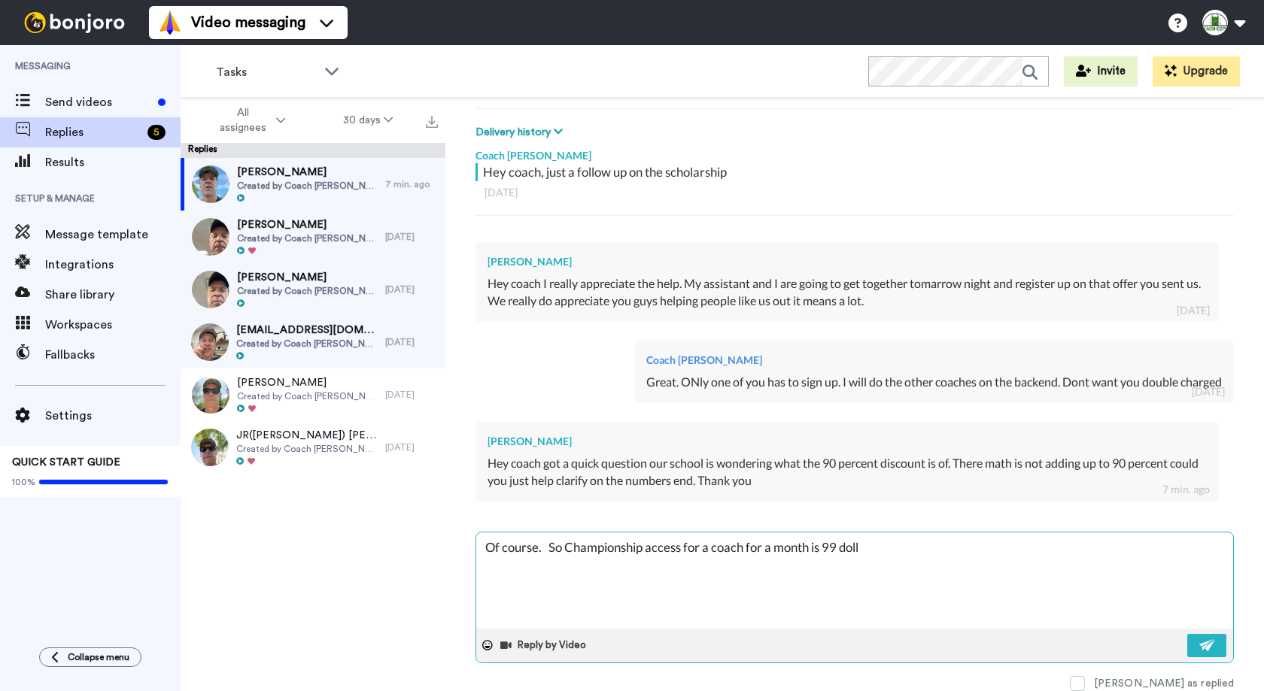
type textarea "Of course. So Championship access for a coach for a month is 99 dolla"
type textarea "x"
type textarea "Of course. So Championship access for a coach for a month is 99 dollar"
type textarea "x"
type textarea "Of course. So Championship access for a coach for a month is 99 dollars"
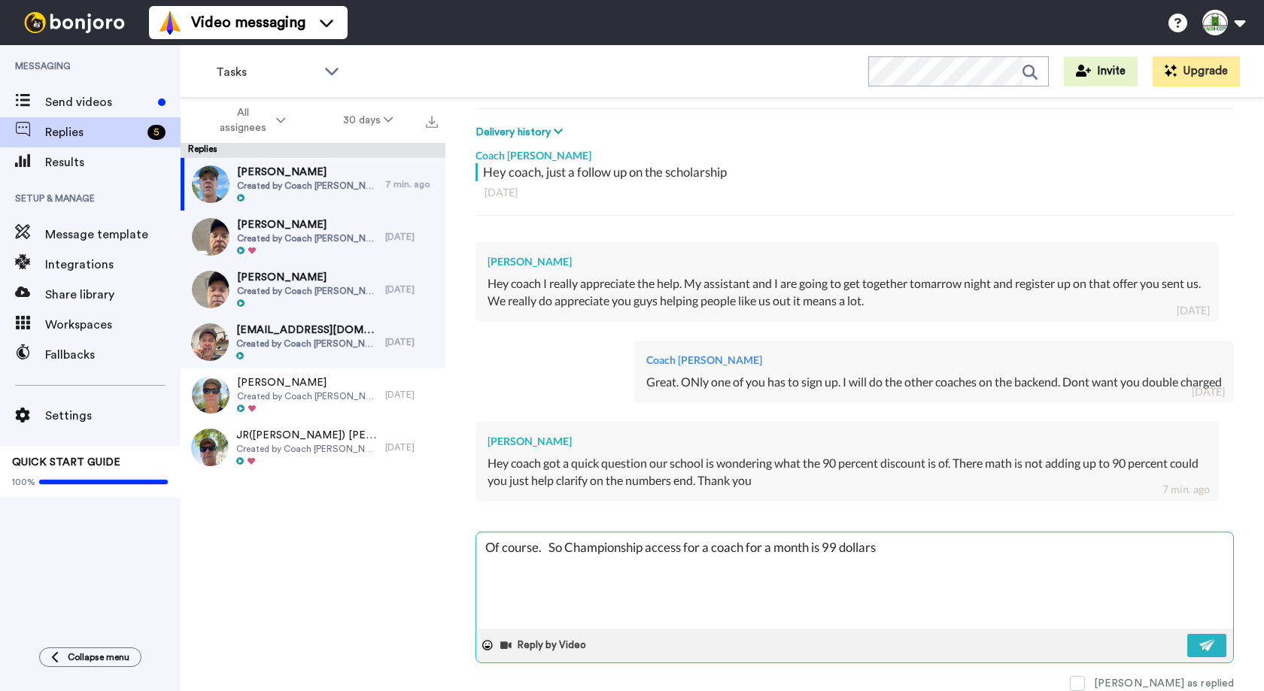
type textarea "x"
type textarea "Of course. So Championship access for a coach for a month is 99 dollars"
type textarea "x"
type textarea "Of course. So Championship access for a coach for a month is 99 dollars o"
type textarea "x"
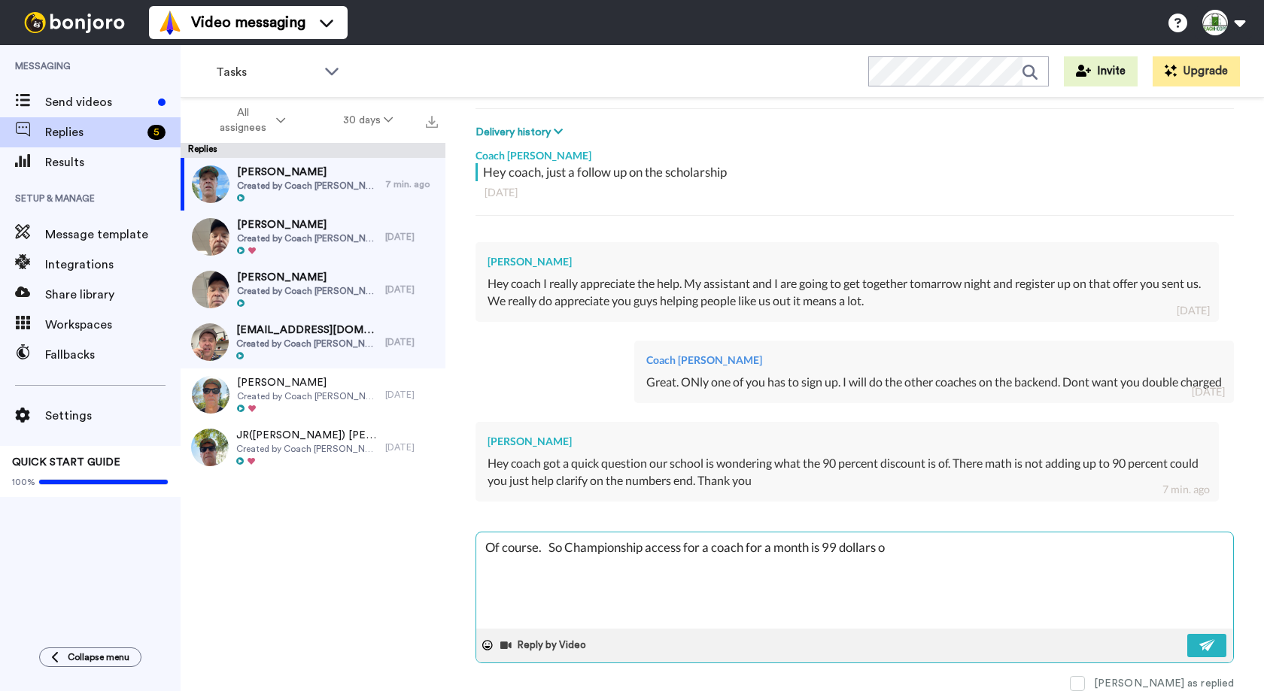
type textarea "Of course. So Championship access for a coach for a month is 99 dollars or"
type textarea "x"
type textarea "Of course. So Championship access for a coach for a month is 99 dollars o"
type textarea "x"
type textarea "Of course. So Championship access for a coach for a month is 99 dollars"
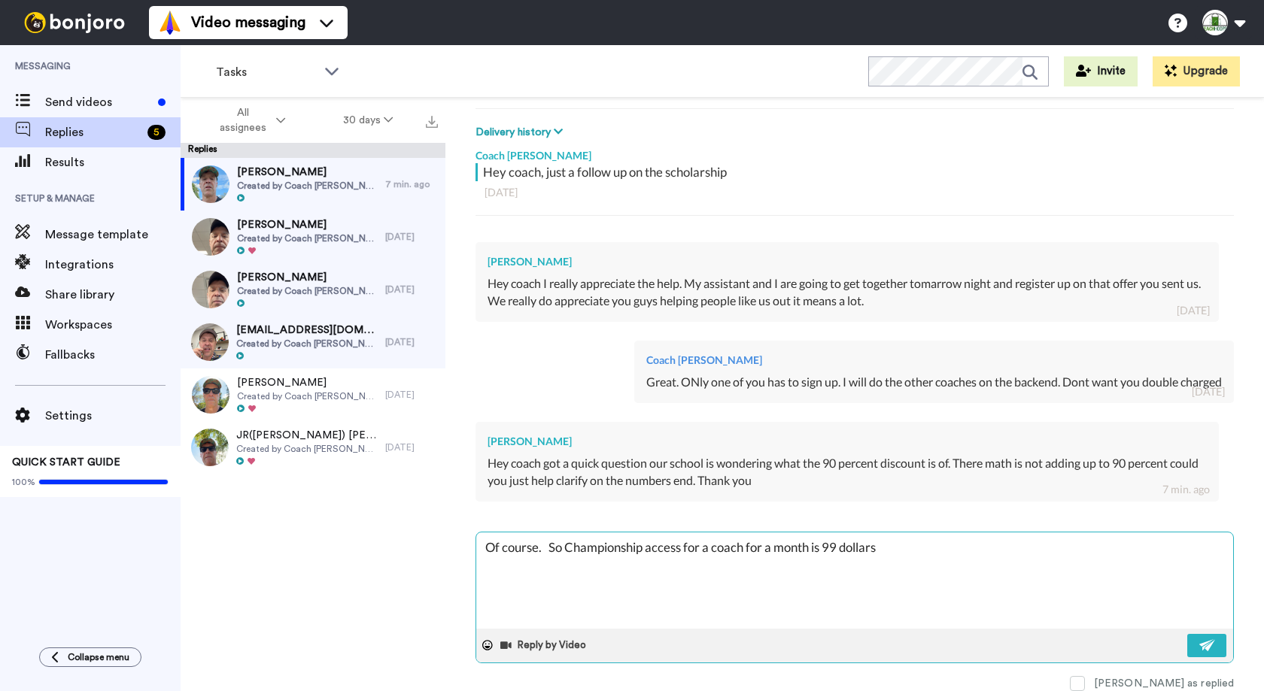
type textarea "x"
type textarea "Of course. So Championship access for a coach for a month is 99 dollars"
type textarea "x"
type textarea "Of course. So Championship access for a coach for a month is 99 dollars"
type textarea "x"
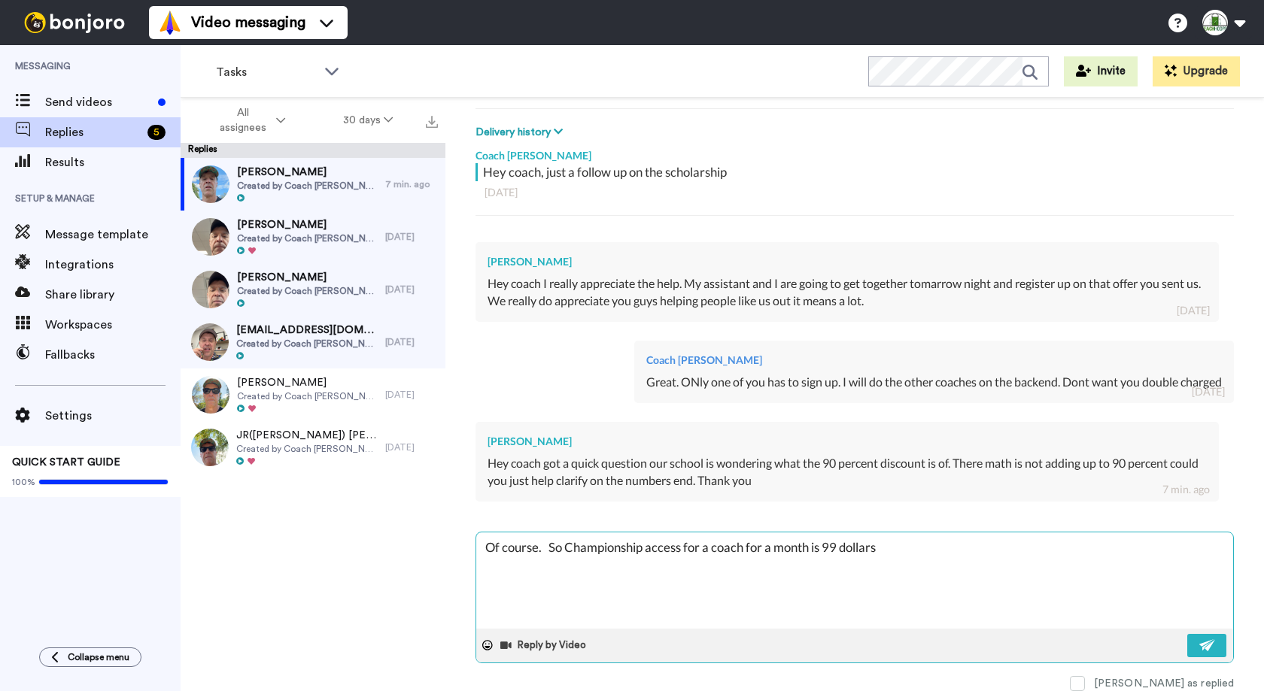
type textarea "Of course. So Championship access for a coach for a month is 99 dollars a"
type textarea "x"
type textarea "Of course. So Championship access for a coach for a month is 99 dollars"
type textarea "x"
type textarea "Of course. So Championship access for a coach for a month is 99 dollars"
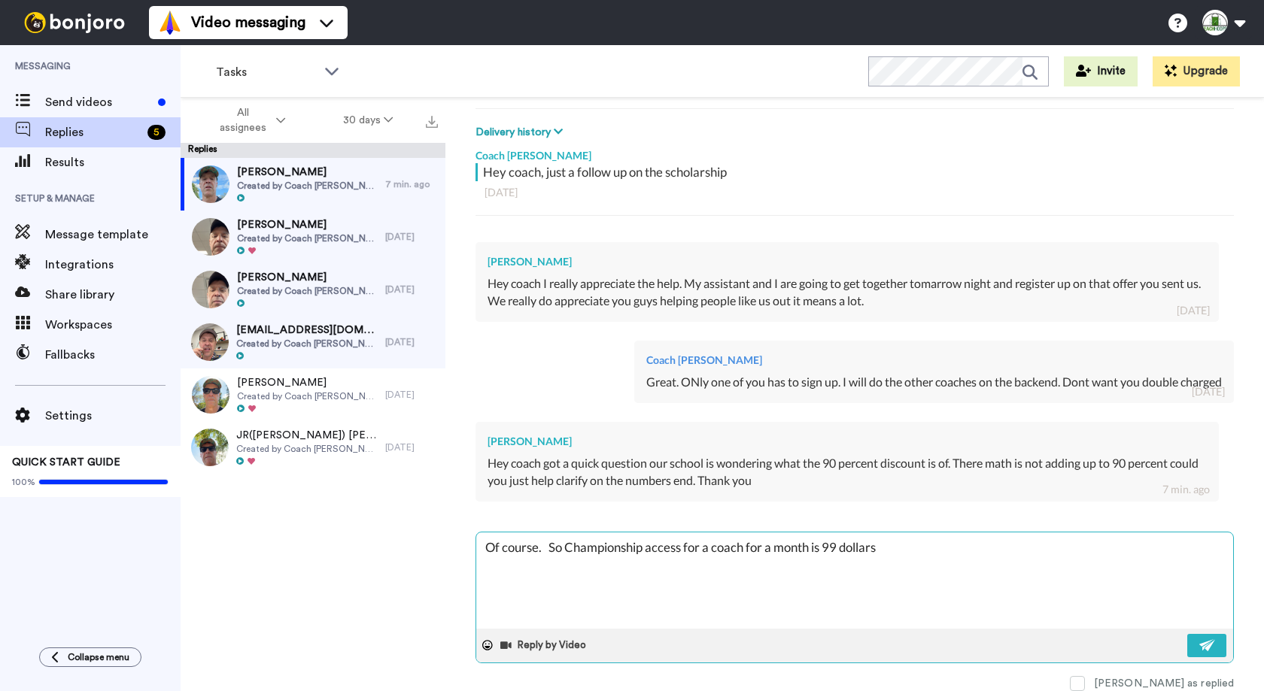
type textarea "x"
type textarea "Of course. So Championship access for a coach for a month is 99 dollars/"
type textarea "x"
type textarea "Of course. So Championship access for a coach for a month is 99 dollars/,"
type textarea "x"
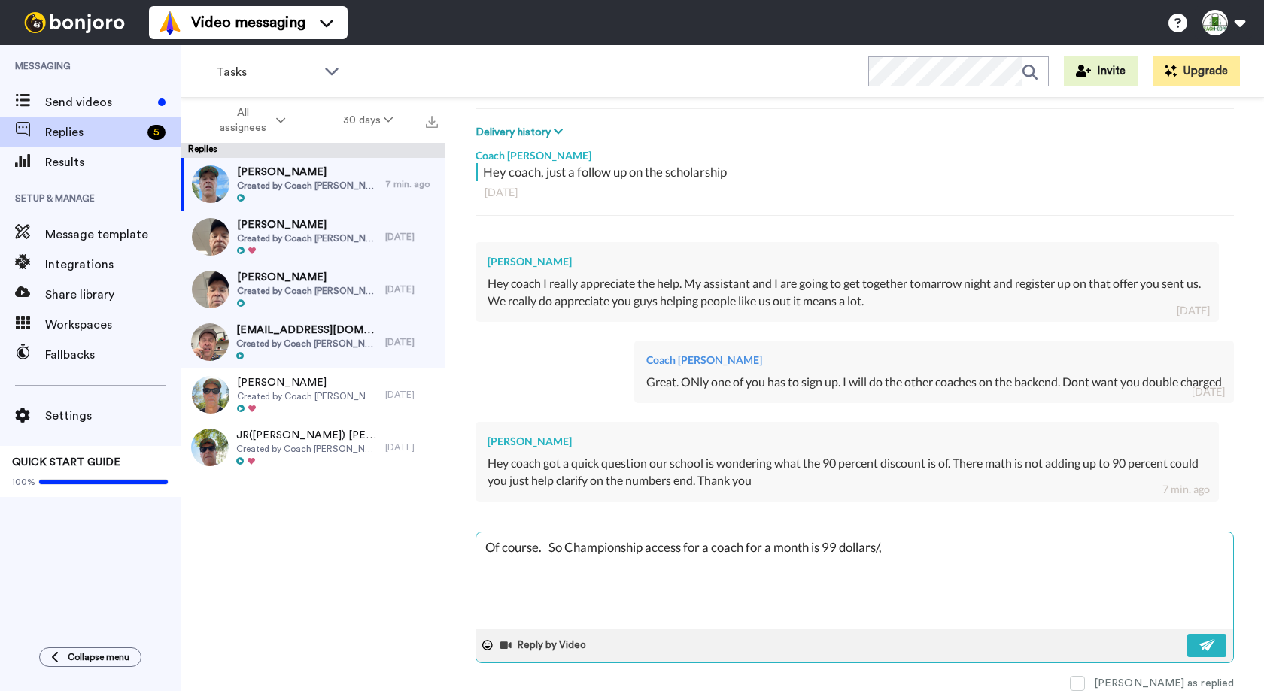
type textarea "Of course. So Championship access for a coach for a month is 99 dollars/,p"
type textarea "x"
type textarea "Of course. So Championship access for a coach for a month is 99 dollars/,pm"
type textarea "x"
type textarea "Of course. So Championship access for a coach for a month is 99 dollars/,p"
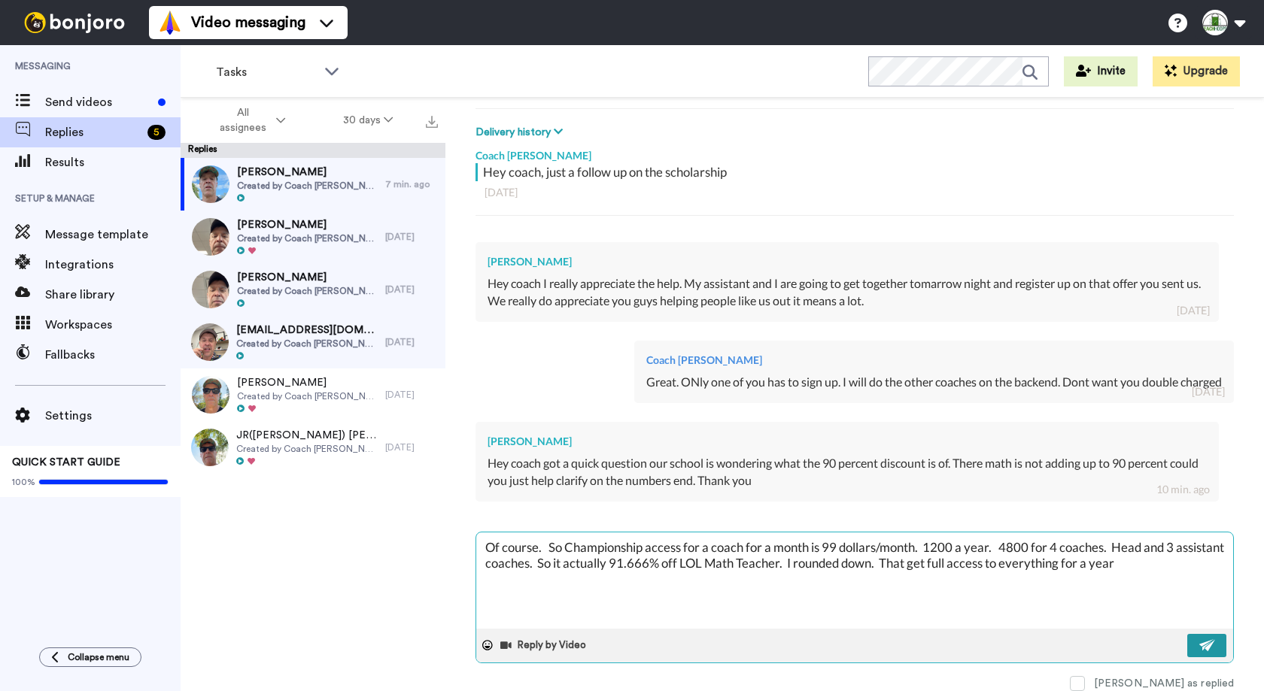
click at [1211, 645] on img at bounding box center [1207, 645] width 17 height 12
